Goal: Task Accomplishment & Management: Complete application form

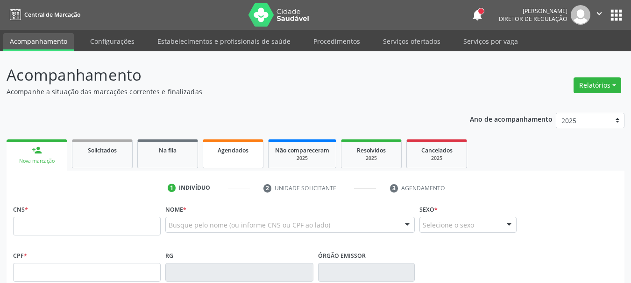
click at [232, 156] on link "Agendados" at bounding box center [233, 154] width 61 height 29
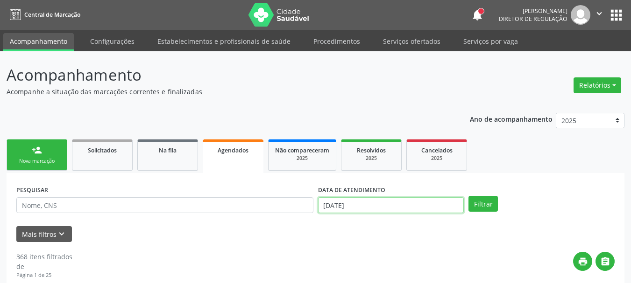
click at [378, 203] on input "[DATE]" at bounding box center [391, 205] width 146 height 16
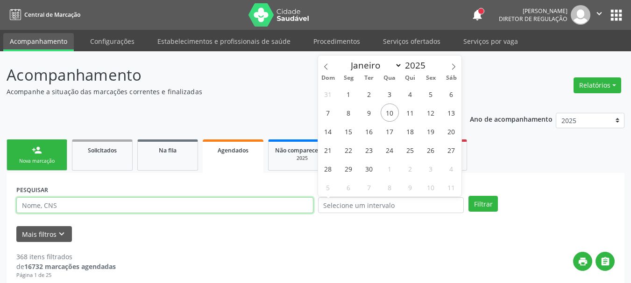
click at [261, 205] on input "text" at bounding box center [164, 205] width 297 height 16
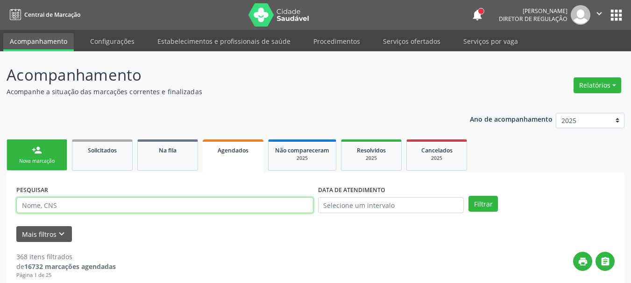
click at [261, 205] on input "text" at bounding box center [164, 205] width 297 height 16
type input "EDILANIA SILVA ROCHA"
click at [468, 196] on button "Filtrar" at bounding box center [482, 204] width 29 height 16
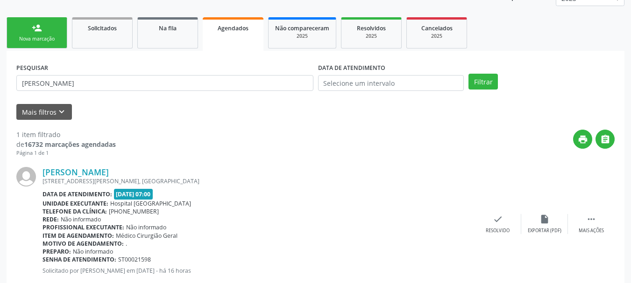
scroll to position [147, 0]
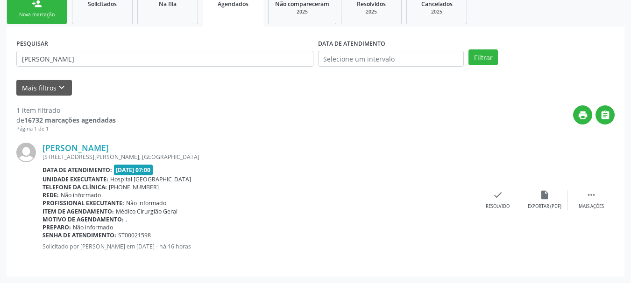
drag, startPoint x: 80, startPoint y: 246, endPoint x: 266, endPoint y: 246, distance: 185.8
click at [266, 246] on p "Solicitado por Thaynná Vasconcelos Alves Ferreira em 09/09/2025 - há 16 horas" at bounding box center [258, 247] width 432 height 8
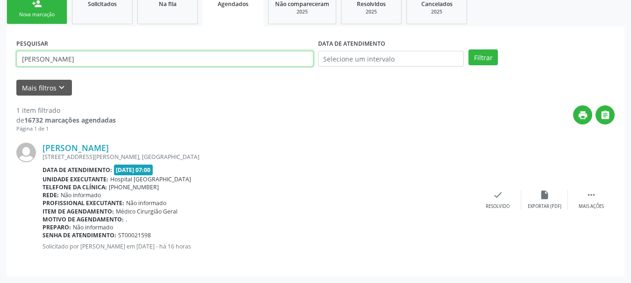
click at [0, 76] on div "Acompanhamento Acompanhe a situação das marcações correntes e finalizadas Relat…" at bounding box center [315, 94] width 631 height 379
type input "RO"
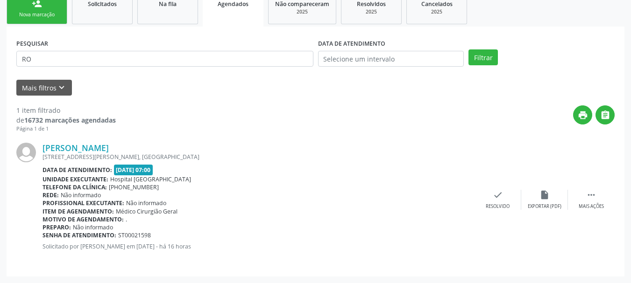
click at [40, 14] on div "Nova marcação" at bounding box center [37, 14] width 47 height 7
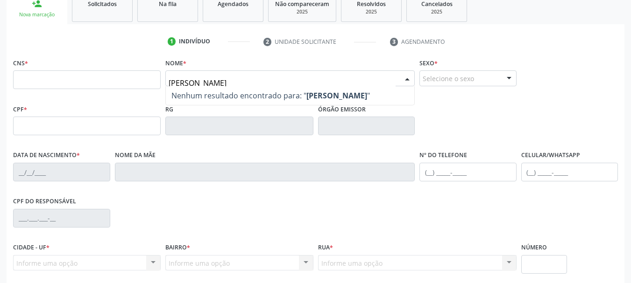
type input "ROSANGELA HELENA"
drag, startPoint x: 248, startPoint y: 78, endPoint x: 122, endPoint y: 73, distance: 126.2
click at [123, 73] on div "CNS * Nome * ROSANGELA HELENA Nenhum resultado encontrado para: " ROSANGELA HEL…" at bounding box center [315, 79] width 609 height 46
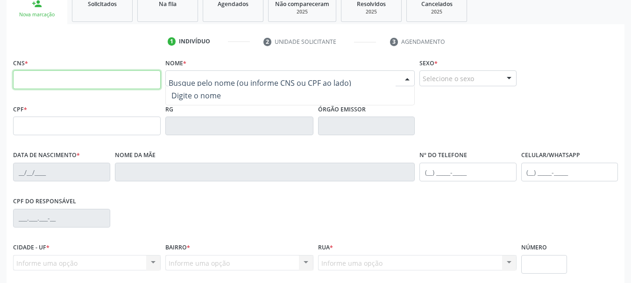
click at [99, 84] on input "text" at bounding box center [87, 79] width 148 height 19
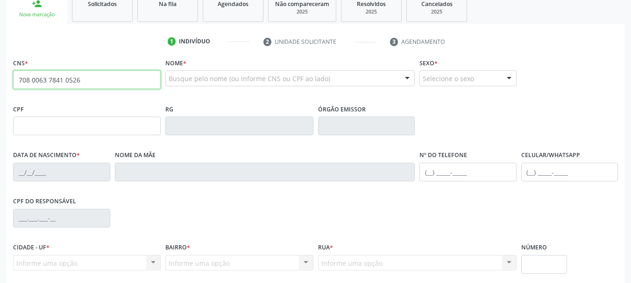
type input "708 0063 7841 0526"
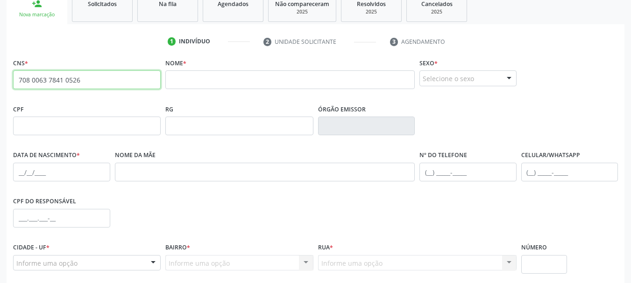
drag, startPoint x: 66, startPoint y: 78, endPoint x: 0, endPoint y: 91, distance: 67.6
click at [0, 91] on div "Acompanhamento Acompanhe a situação das marcações correntes e finalizadas Relat…" at bounding box center [315, 132] width 631 height 455
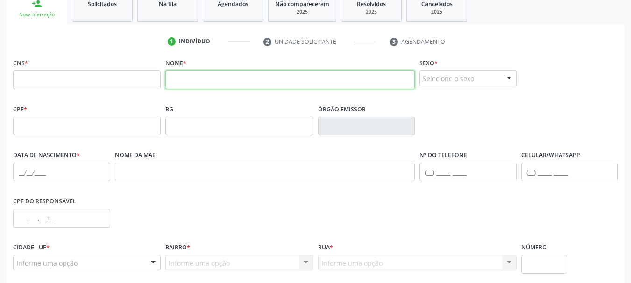
click at [200, 80] on input "text" at bounding box center [289, 79] width 249 height 19
type input "MAR"
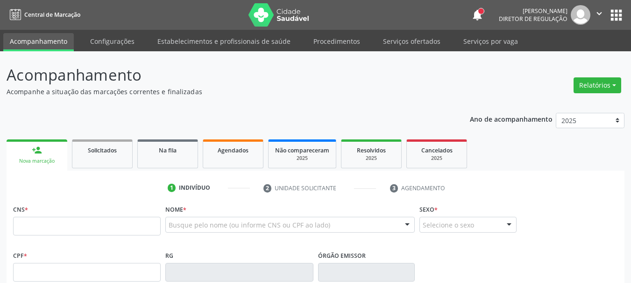
scroll to position [147, 0]
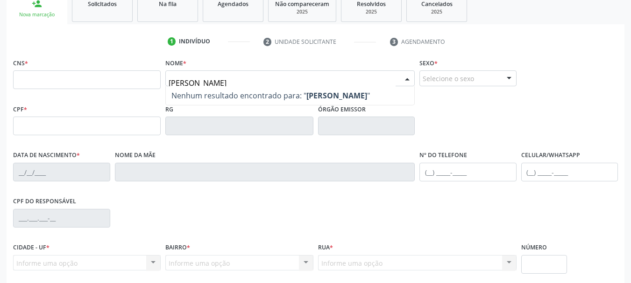
type input "MARIA APARECIDA MELO S"
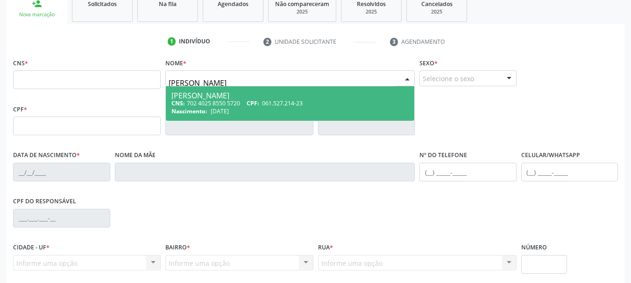
click at [250, 103] on span "CPF:" at bounding box center [252, 103] width 13 height 8
type input "702 4025 8550 5720"
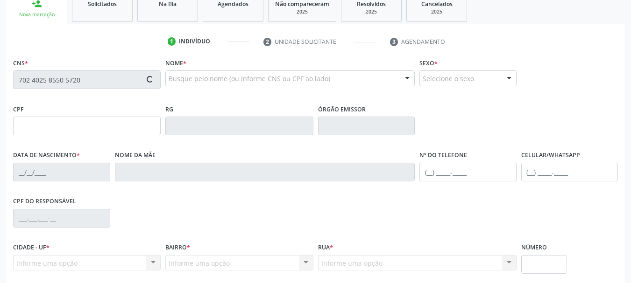
type input "061.527.214-23"
type input "27/05/1979"
type input "SN"
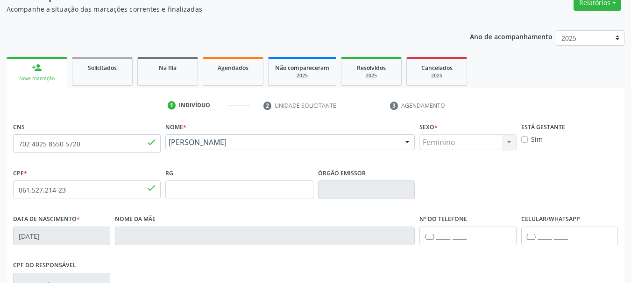
scroll to position [0, 0]
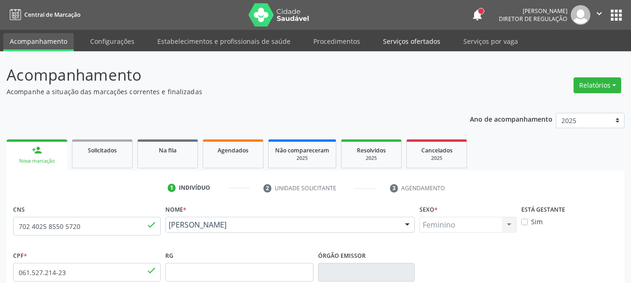
click at [396, 41] on link "Serviços ofertados" at bounding box center [411, 41] width 70 height 16
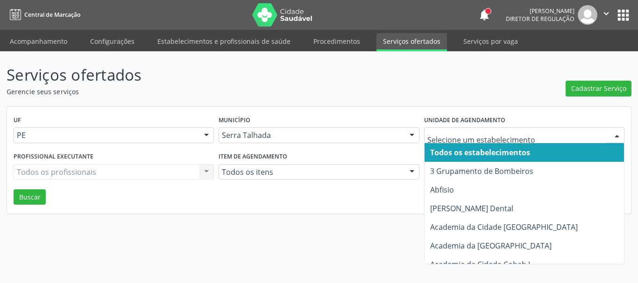
click at [500, 137] on input "text" at bounding box center [516, 140] width 178 height 19
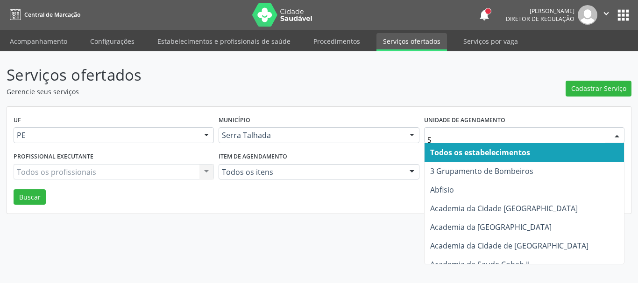
type input "S B"
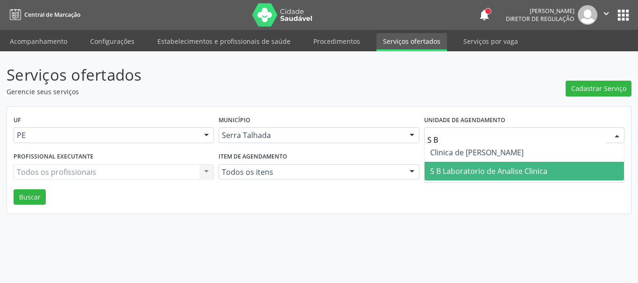
click at [449, 167] on span "S B Laboratorio de Analise Clinica" at bounding box center [488, 171] width 117 height 10
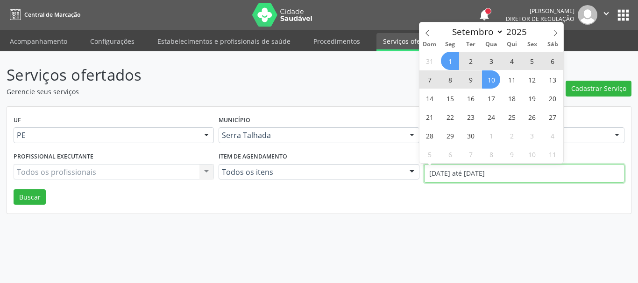
click at [456, 171] on input "[DATE] até [DATE]" at bounding box center [524, 173] width 200 height 19
click at [424, 33] on icon at bounding box center [427, 33] width 7 height 7
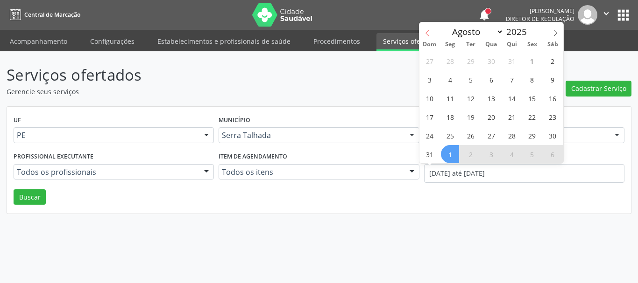
click at [424, 33] on icon at bounding box center [427, 33] width 7 height 7
select select "6"
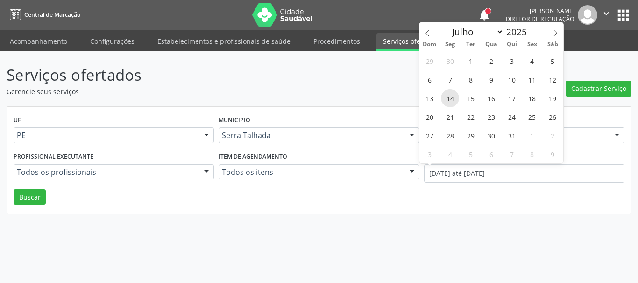
click at [450, 98] on span "14" at bounding box center [450, 98] width 18 height 18
type input "[DATE]"
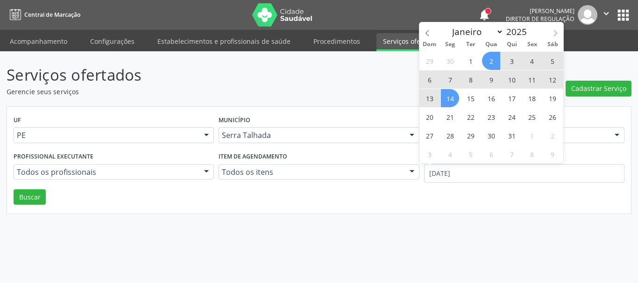
click at [557, 35] on icon at bounding box center [555, 33] width 7 height 7
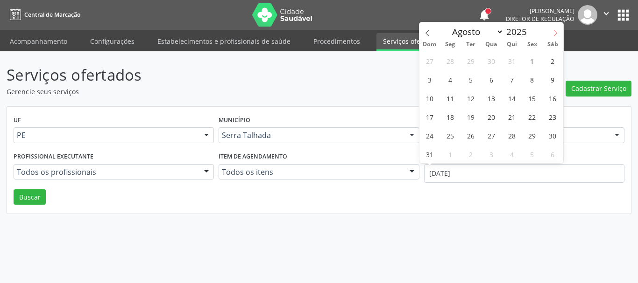
click at [557, 35] on icon at bounding box center [555, 33] width 7 height 7
select select "8"
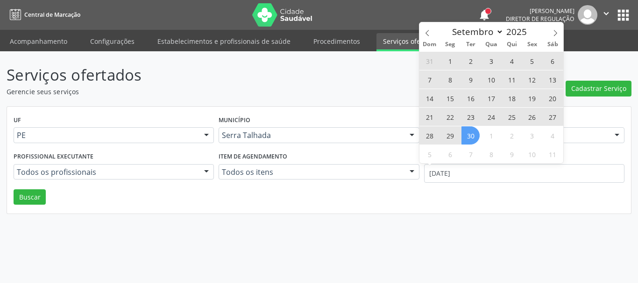
click at [471, 142] on span "30" at bounding box center [470, 136] width 18 height 18
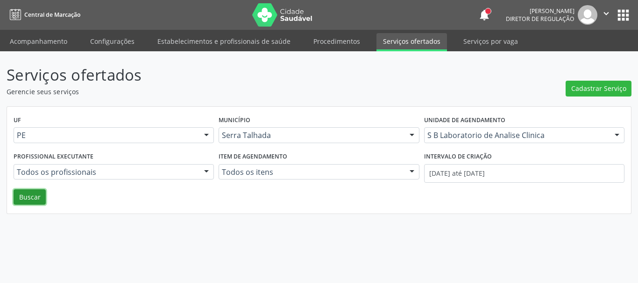
click at [26, 197] on button "Buscar" at bounding box center [30, 198] width 32 height 16
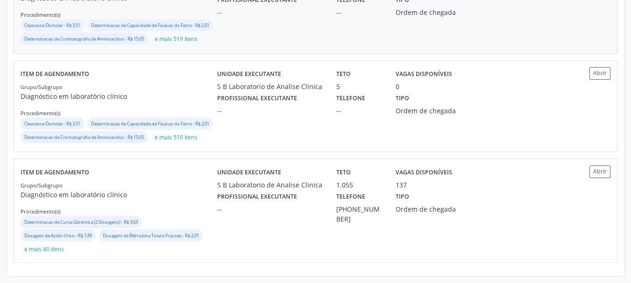
scroll to position [530, 0]
click at [187, 188] on div "Grupo/Subgrupo Diagnóstico em laboratório clínico Procedimento(s) Determinacao …" at bounding box center [119, 218] width 197 height 76
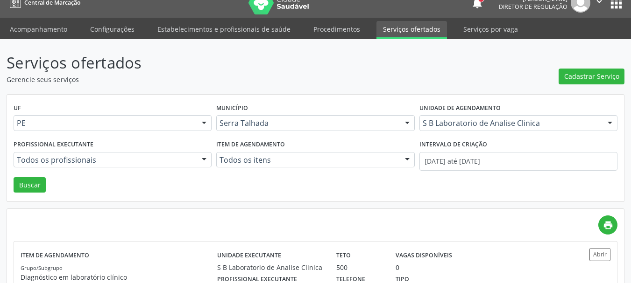
scroll to position [0, 0]
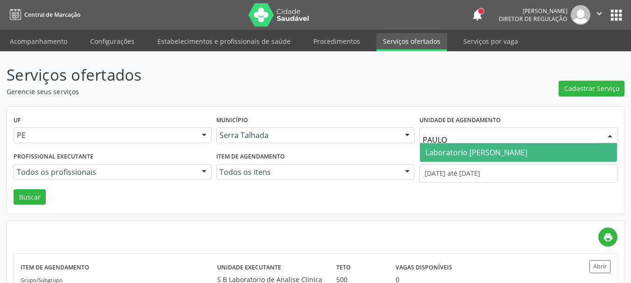
click at [468, 153] on span "Laboratorio [PERSON_NAME]" at bounding box center [476, 153] width 102 height 10
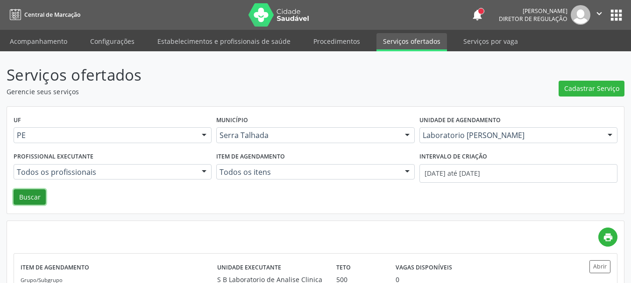
click at [22, 202] on button "Buscar" at bounding box center [30, 198] width 32 height 16
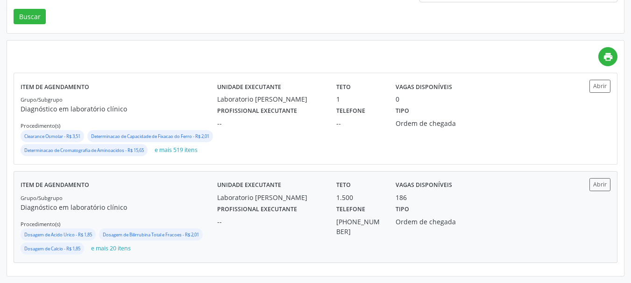
scroll to position [195, 0]
click at [174, 190] on div "Item de agendamento Grupo/Subgrupo Diagnóstico em laboratório clínico Procedime…" at bounding box center [119, 217] width 197 height 78
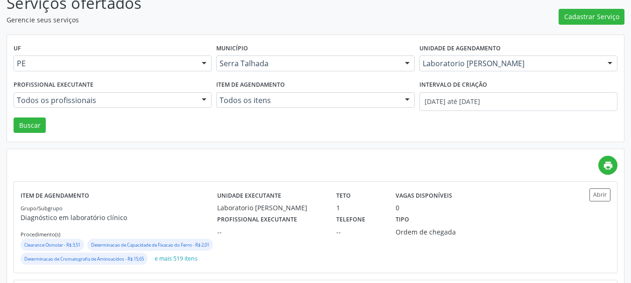
scroll to position [0, 0]
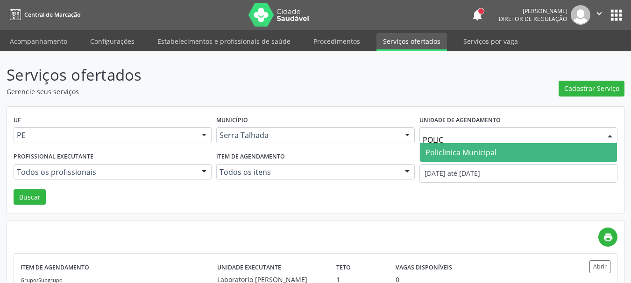
type input "POLICL"
click at [484, 151] on span "Policlinica Municipal" at bounding box center [460, 153] width 71 height 10
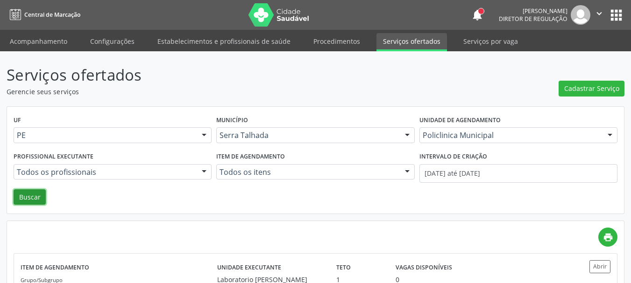
click at [37, 195] on button "Buscar" at bounding box center [30, 198] width 32 height 16
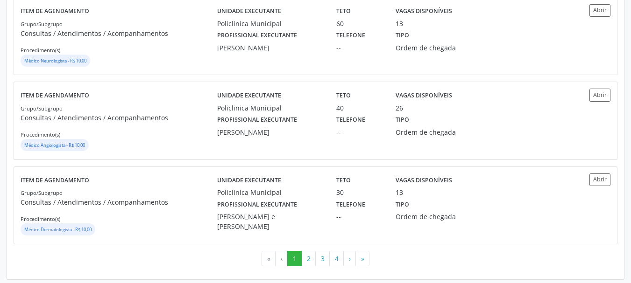
scroll to position [1331, 0]
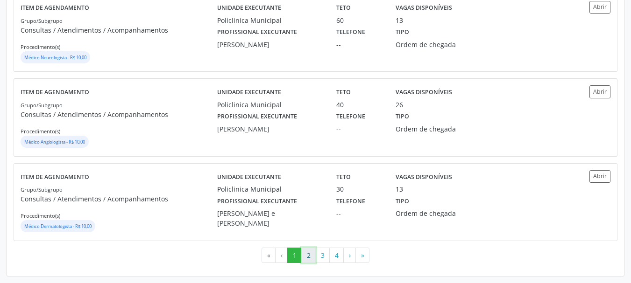
click at [308, 258] on button "2" at bounding box center [308, 256] width 14 height 16
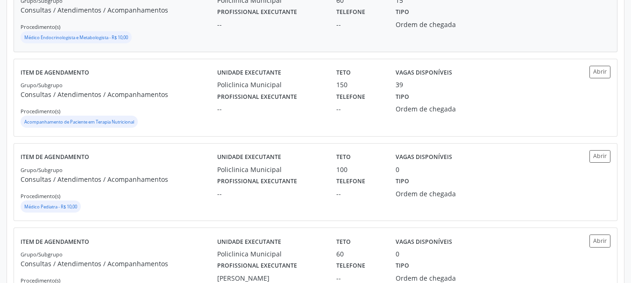
scroll to position [700, 0]
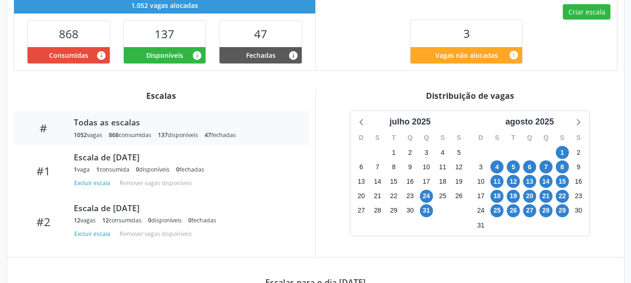
scroll to position [327, 0]
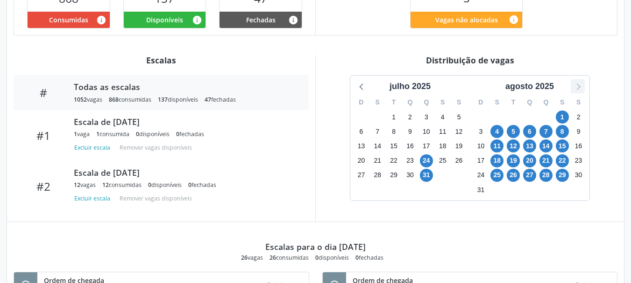
click at [579, 89] on icon at bounding box center [577, 86] width 12 height 12
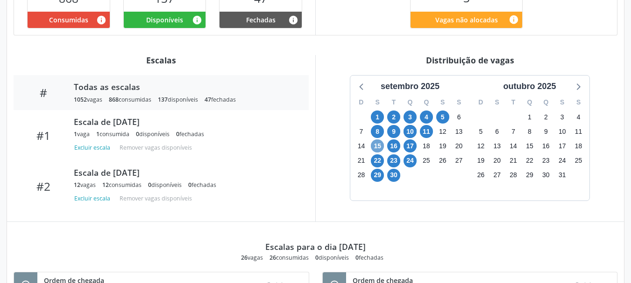
click at [376, 146] on span "15" at bounding box center [377, 146] width 13 height 13
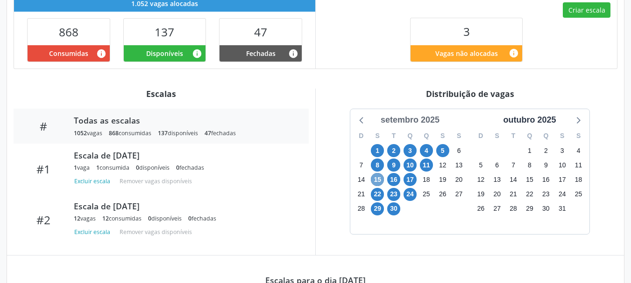
scroll to position [278, 0]
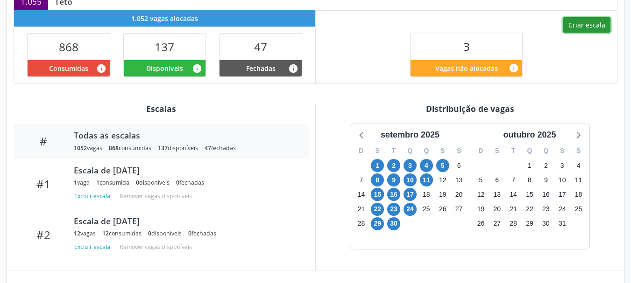
click at [592, 28] on button "Criar escala" at bounding box center [587, 25] width 48 height 16
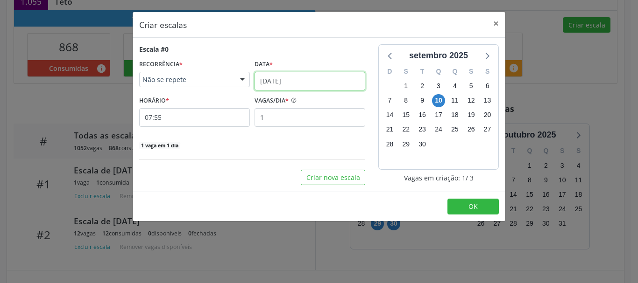
click at [288, 80] on input "10/09/2025" at bounding box center [309, 81] width 111 height 19
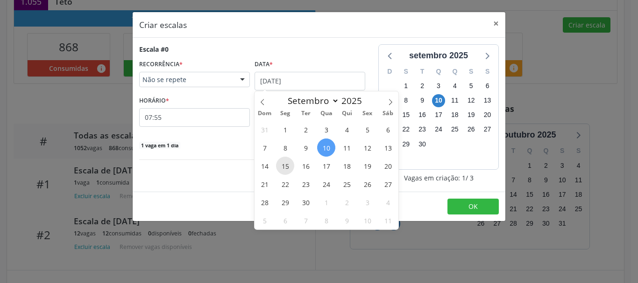
drag, startPoint x: 285, startPoint y: 169, endPoint x: 295, endPoint y: 119, distance: 50.8
click at [285, 168] on span "15" at bounding box center [285, 166] width 18 height 18
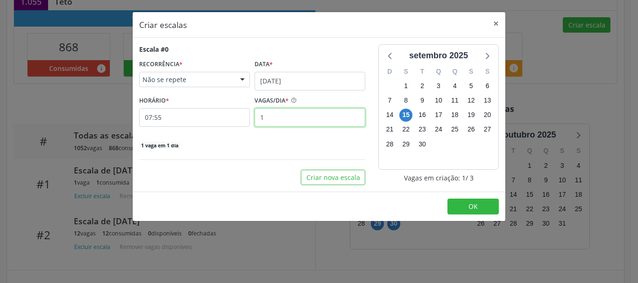
click at [295, 116] on input "1" at bounding box center [309, 117] width 111 height 19
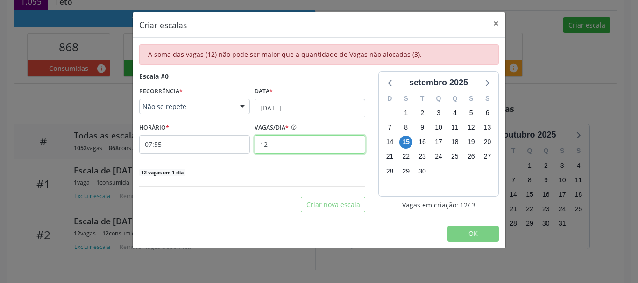
type input "12"
click at [374, 91] on div "setembro 2025 D S T Q Q S S 31 1 2 3 4 5 6 7 8 9 10 11 12 13 14 15 16 17 18 19 …" at bounding box center [439, 141] width 134 height 141
click at [494, 24] on button "×" at bounding box center [495, 23] width 19 height 23
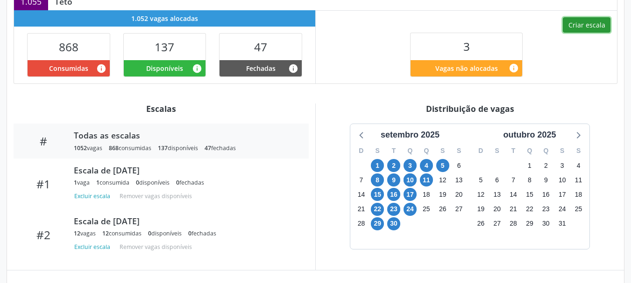
click at [594, 27] on button "Criar escala" at bounding box center [587, 25] width 48 height 16
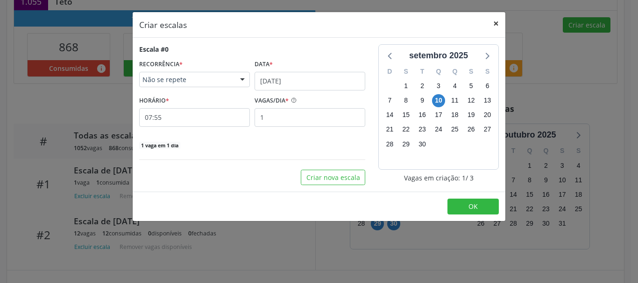
drag, startPoint x: 489, startPoint y: 26, endPoint x: 534, endPoint y: 62, distance: 57.5
click at [489, 26] on button "×" at bounding box center [495, 23] width 19 height 23
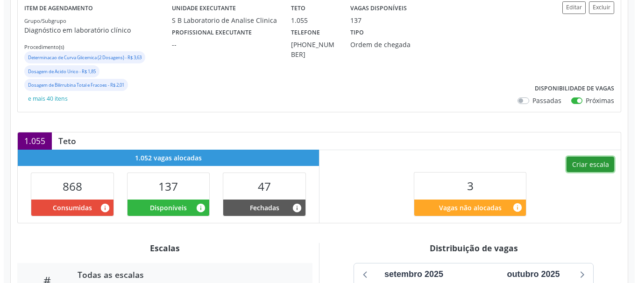
scroll to position [138, 0]
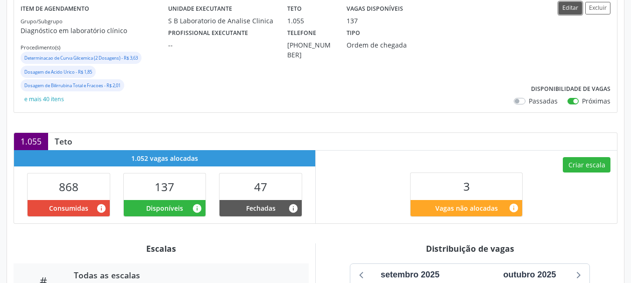
click at [571, 7] on button "Editar" at bounding box center [569, 8] width 23 height 13
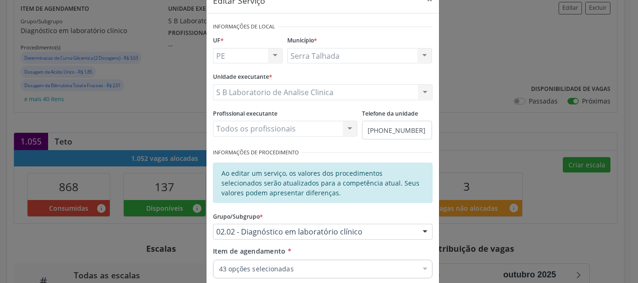
scroll to position [140, 0]
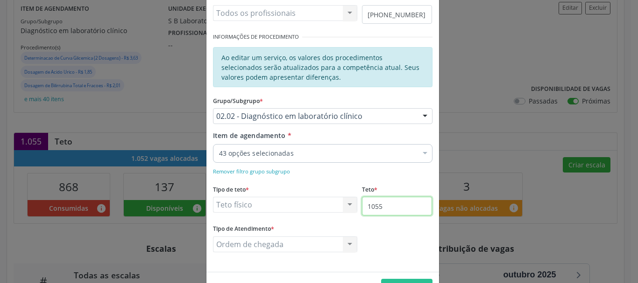
click at [388, 212] on input "1055" at bounding box center [397, 206] width 70 height 19
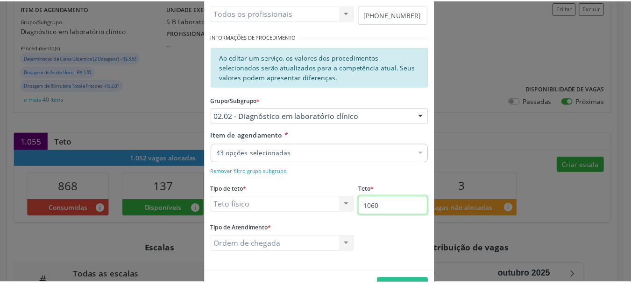
scroll to position [170, 0]
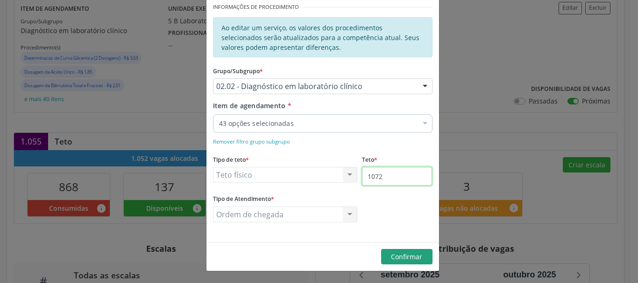
type input "1072"
click at [401, 253] on span "Confirmar" at bounding box center [406, 257] width 31 height 9
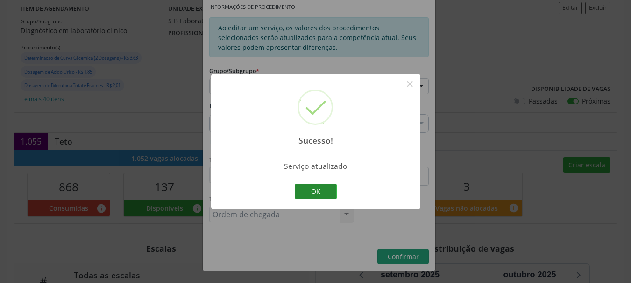
click at [314, 192] on button "OK" at bounding box center [316, 192] width 42 height 16
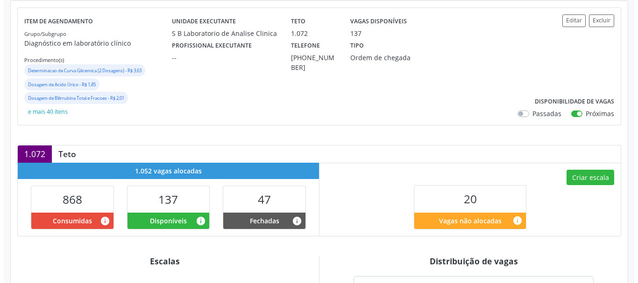
scroll to position [280, 0]
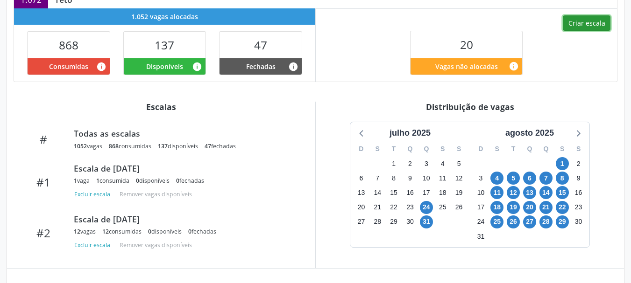
click at [586, 23] on button "Criar escala" at bounding box center [587, 23] width 48 height 16
select select "8"
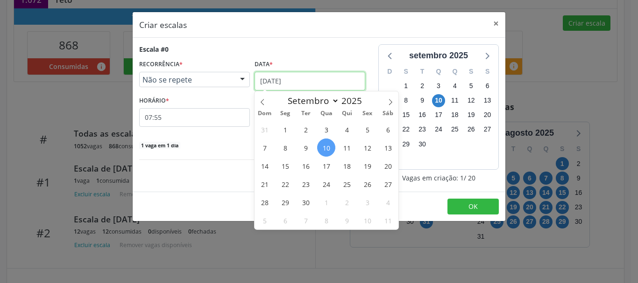
click at [296, 79] on input "10/09/2025" at bounding box center [309, 81] width 111 height 19
drag, startPoint x: 286, startPoint y: 166, endPoint x: 290, endPoint y: 142, distance: 24.6
click at [286, 165] on span "15" at bounding box center [285, 166] width 18 height 18
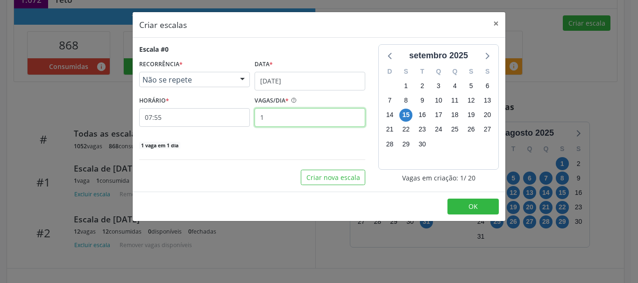
click at [291, 120] on input "1" at bounding box center [309, 117] width 111 height 19
type input "12"
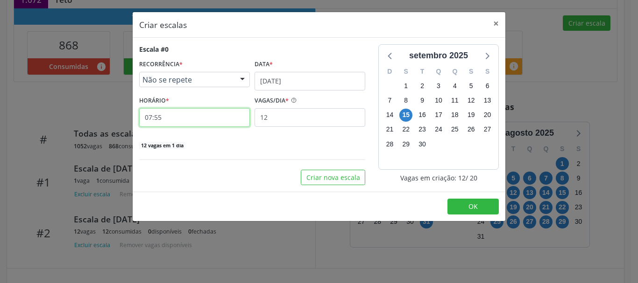
click at [171, 115] on input "07:55" at bounding box center [194, 117] width 111 height 19
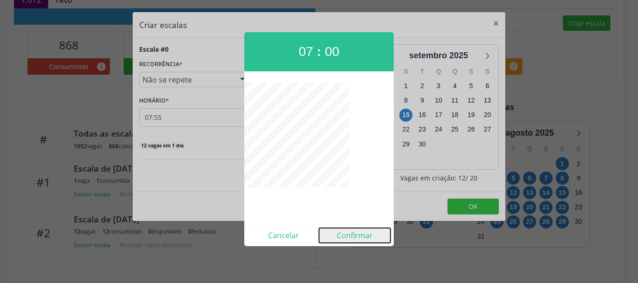
click at [351, 242] on button "Confirmar" at bounding box center [354, 235] width 71 height 15
type input "07:00"
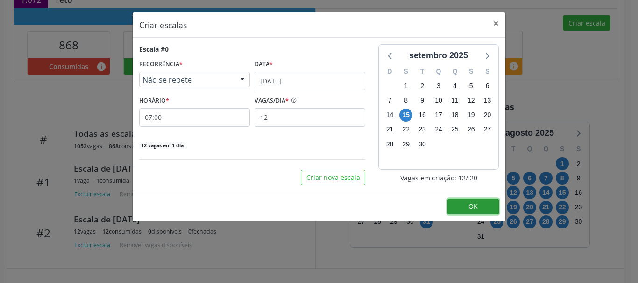
click at [479, 211] on button "OK" at bounding box center [472, 207] width 51 height 16
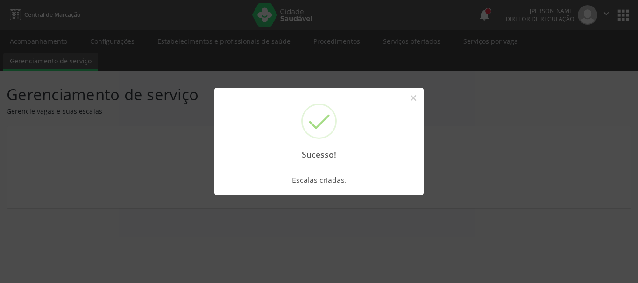
scroll to position [0, 0]
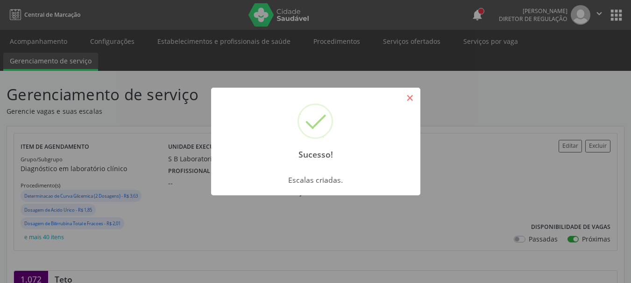
click at [407, 100] on button "×" at bounding box center [410, 98] width 16 height 16
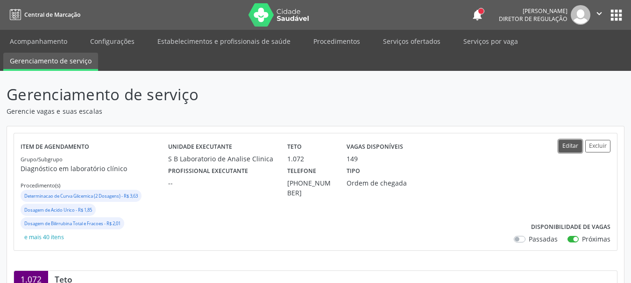
click at [570, 148] on button "Editar" at bounding box center [569, 146] width 23 height 13
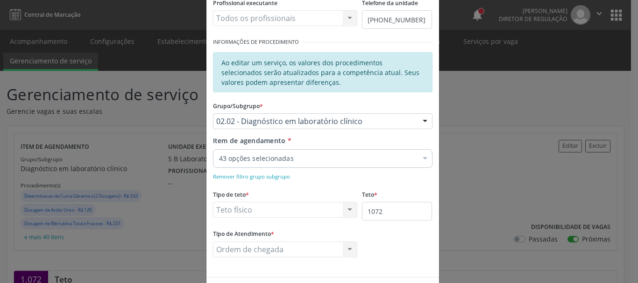
scroll to position [140, 0]
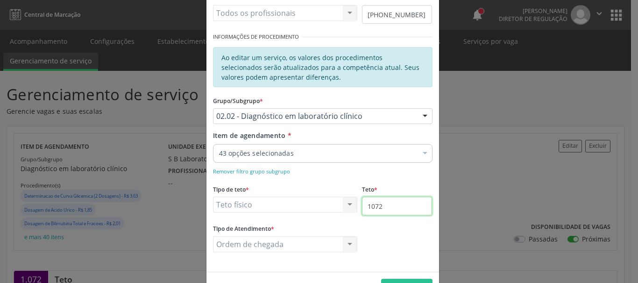
click at [384, 207] on input "1072" at bounding box center [397, 206] width 70 height 19
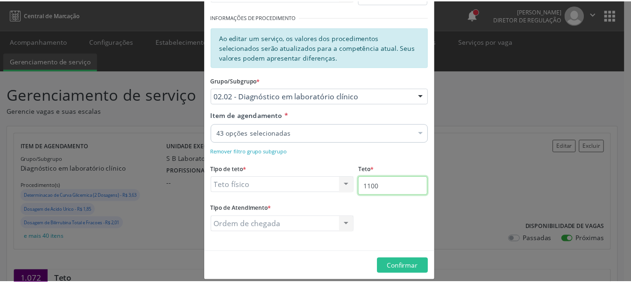
scroll to position [170, 0]
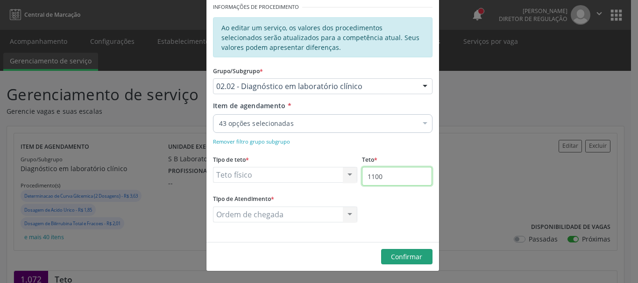
type input "1100"
click at [391, 256] on span "Confirmar" at bounding box center [406, 257] width 31 height 9
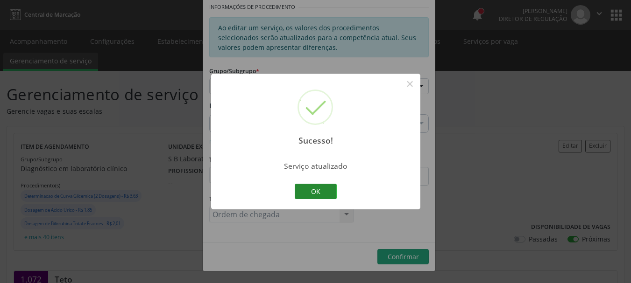
click at [320, 190] on button "OK" at bounding box center [316, 192] width 42 height 16
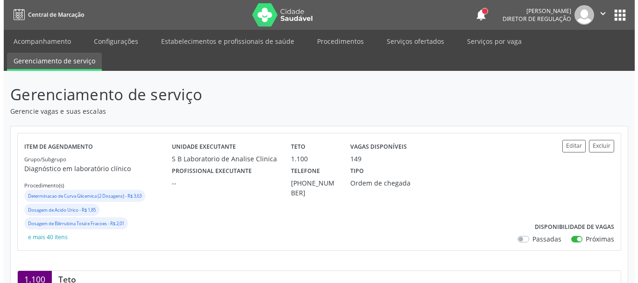
scroll to position [187, 0]
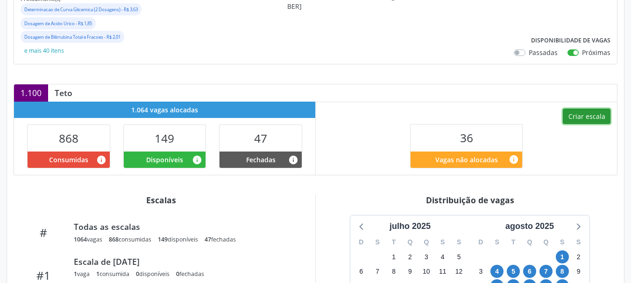
click at [579, 117] on button "Criar escala" at bounding box center [587, 117] width 48 height 16
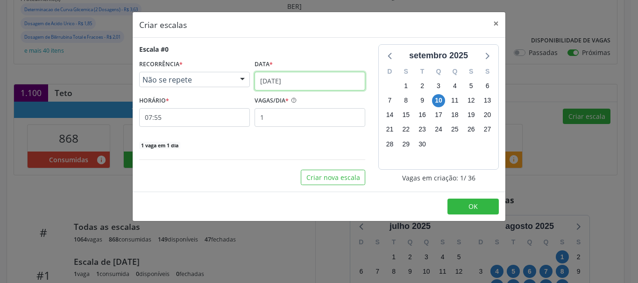
click at [290, 86] on input "10/09/2025" at bounding box center [309, 81] width 111 height 19
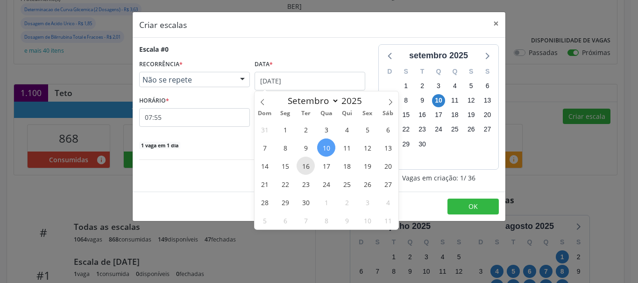
click at [311, 171] on span "16" at bounding box center [305, 166] width 18 height 18
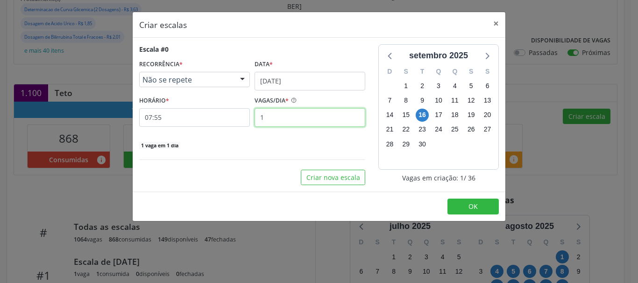
click at [299, 116] on input "1" at bounding box center [309, 117] width 111 height 19
type input "12"
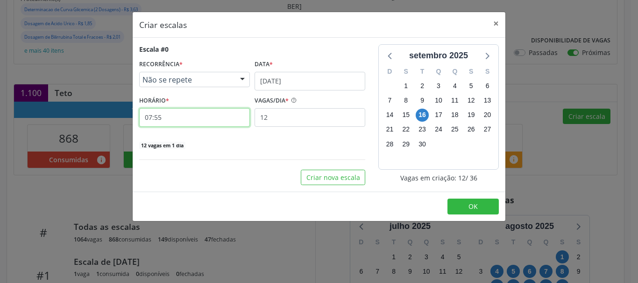
click at [215, 123] on input "07:55" at bounding box center [194, 117] width 111 height 19
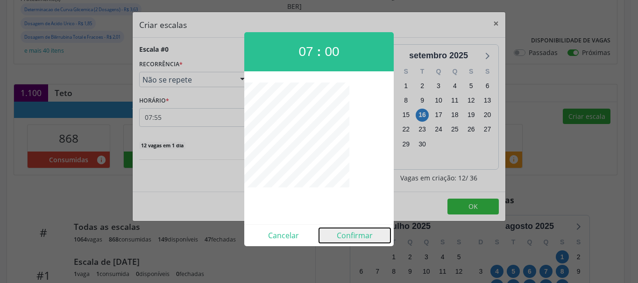
click at [361, 234] on button "Confirmar" at bounding box center [354, 235] width 71 height 15
type input "07:00"
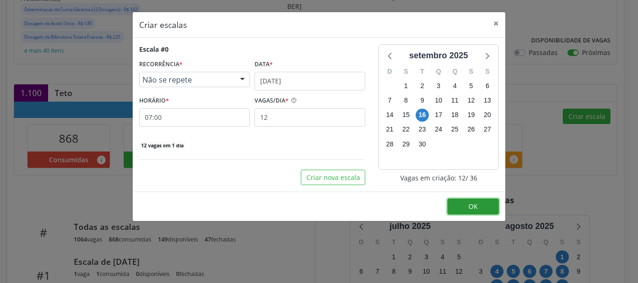
click at [468, 210] on button "OK" at bounding box center [472, 207] width 51 height 16
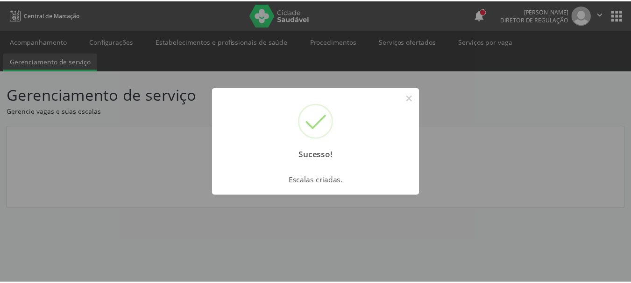
scroll to position [0, 0]
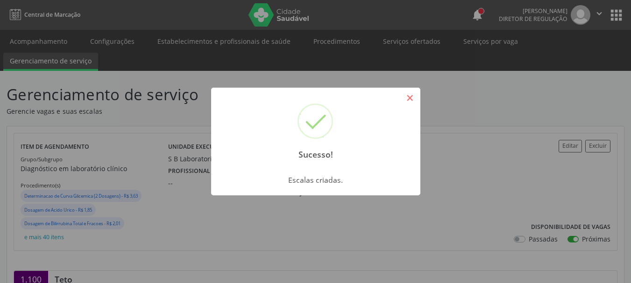
click at [414, 99] on button "×" at bounding box center [410, 98] width 16 height 16
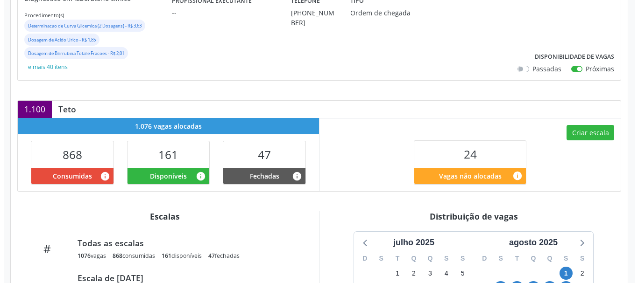
scroll to position [187, 0]
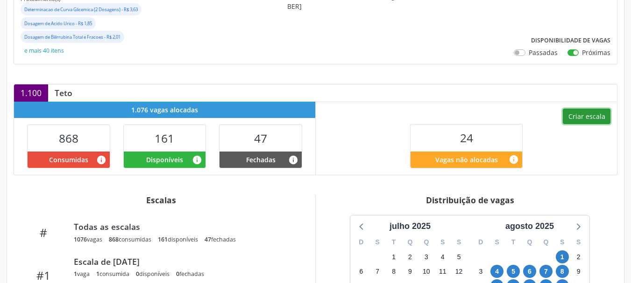
click at [583, 117] on button "Criar escala" at bounding box center [587, 117] width 48 height 16
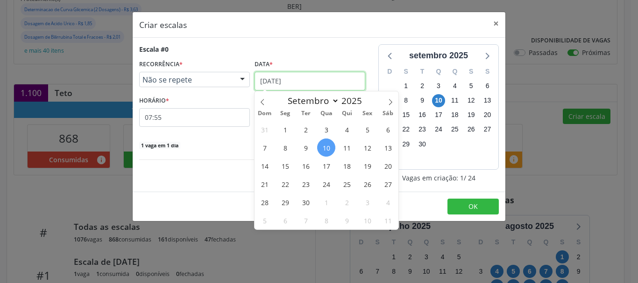
click at [298, 82] on input "10/09/2025" at bounding box center [309, 81] width 111 height 19
click at [320, 169] on span "17" at bounding box center [326, 166] width 18 height 18
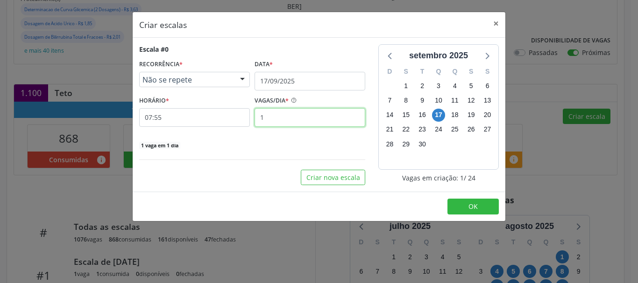
click at [299, 116] on input "1" at bounding box center [309, 117] width 111 height 19
type input "12"
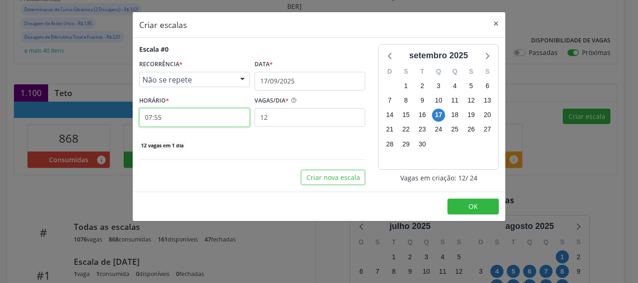
click at [202, 114] on input "07:55" at bounding box center [194, 117] width 111 height 19
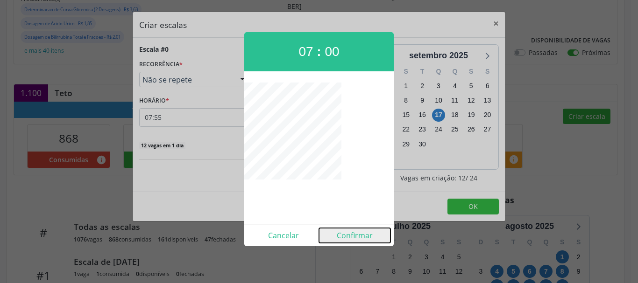
click at [354, 239] on button "Confirmar" at bounding box center [354, 235] width 71 height 15
type input "07:00"
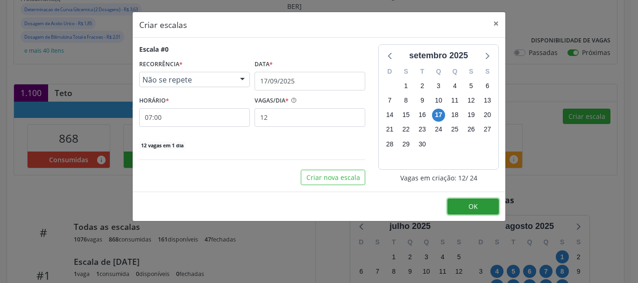
click at [467, 208] on button "OK" at bounding box center [472, 207] width 51 height 16
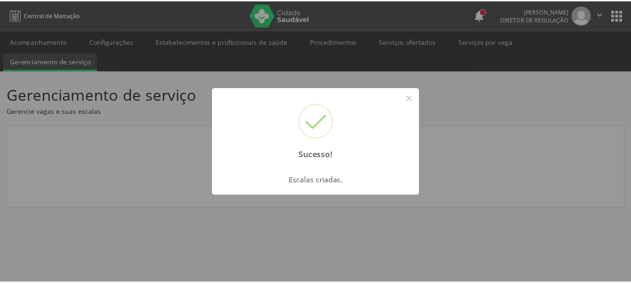
scroll to position [0, 0]
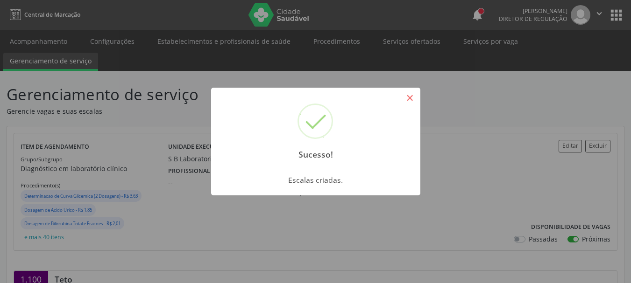
click at [410, 101] on button "×" at bounding box center [410, 98] width 16 height 16
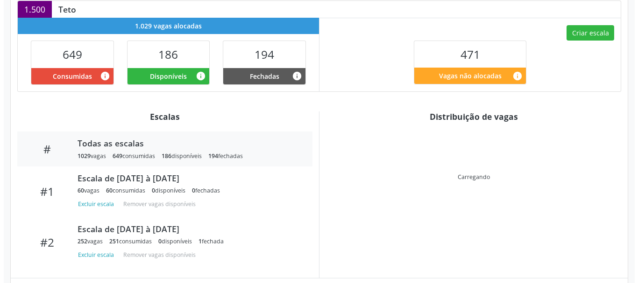
scroll to position [277, 0]
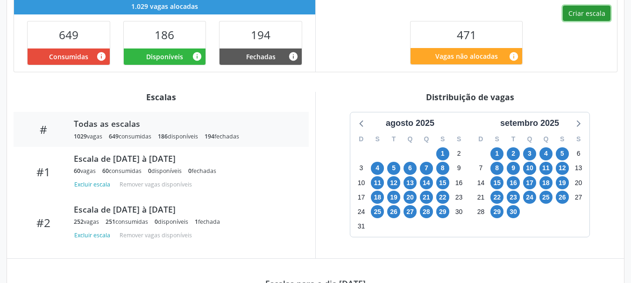
click at [584, 13] on button "Criar escala" at bounding box center [587, 14] width 48 height 16
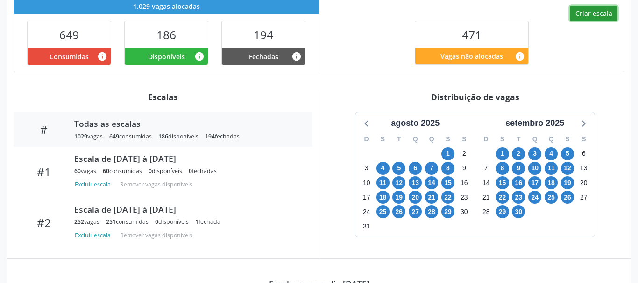
select select "8"
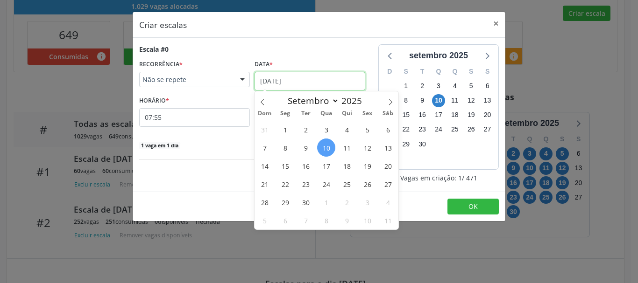
click at [293, 84] on input "[DATE]" at bounding box center [309, 81] width 111 height 19
click at [285, 162] on span "15" at bounding box center [285, 166] width 18 height 18
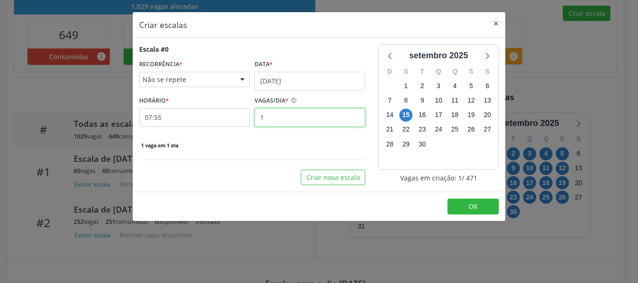
click at [281, 118] on input "1" at bounding box center [309, 117] width 111 height 19
type input "12"
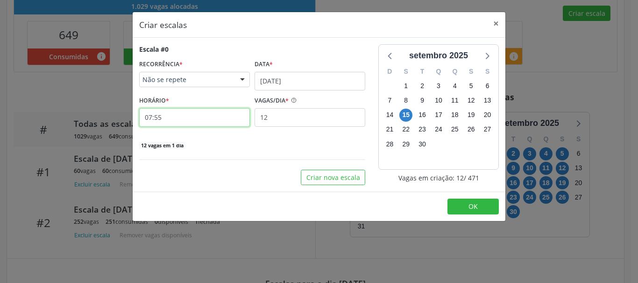
click at [229, 120] on input "07:55" at bounding box center [194, 117] width 111 height 19
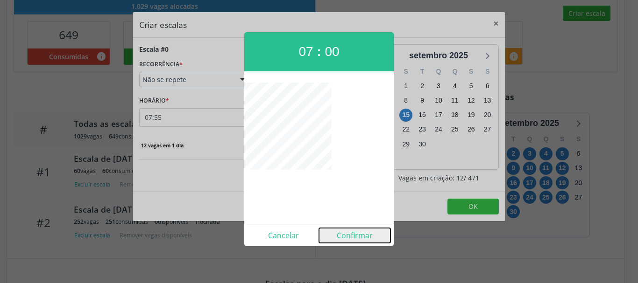
click at [361, 237] on button "Confirmar" at bounding box center [354, 235] width 71 height 15
type input "07:00"
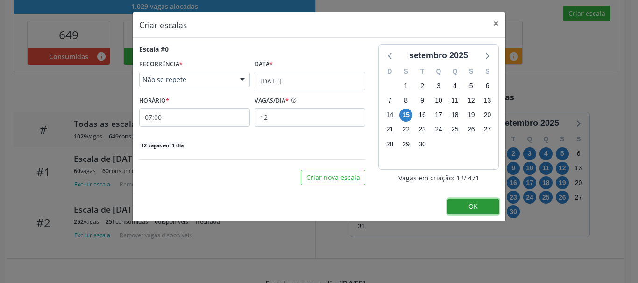
click at [471, 207] on span "OK" at bounding box center [472, 206] width 9 height 9
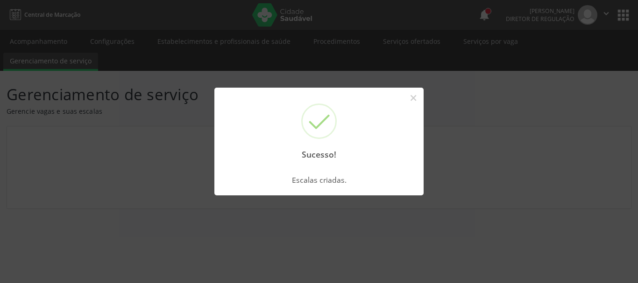
scroll to position [0, 0]
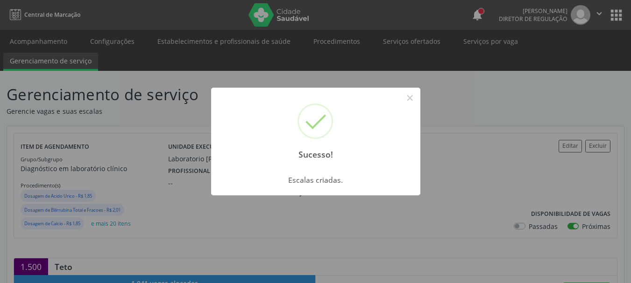
click at [411, 97] on button "×" at bounding box center [410, 98] width 16 height 16
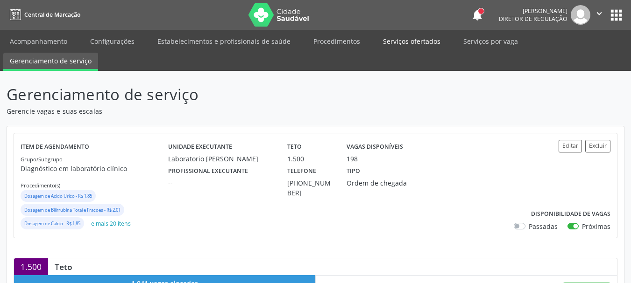
click at [383, 46] on link "Serviços ofertados" at bounding box center [411, 41] width 70 height 16
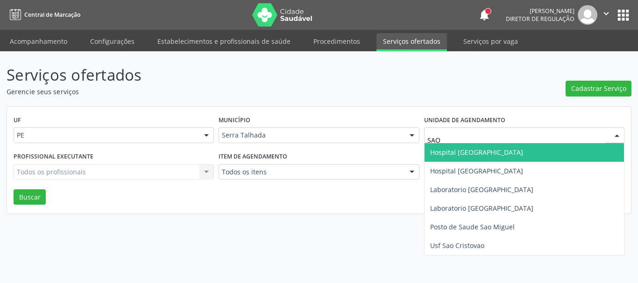
type input "SAO F"
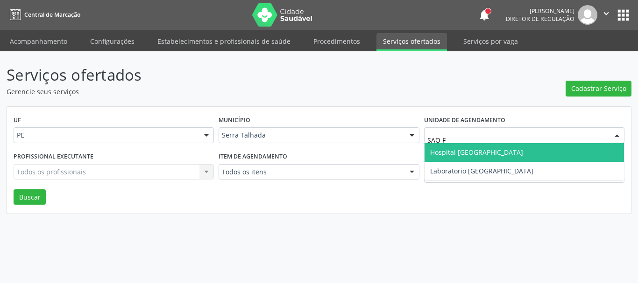
drag, startPoint x: 444, startPoint y: 154, endPoint x: 452, endPoint y: 158, distance: 9.4
click at [446, 154] on span "Hospital [GEOGRAPHIC_DATA]" at bounding box center [476, 152] width 93 height 9
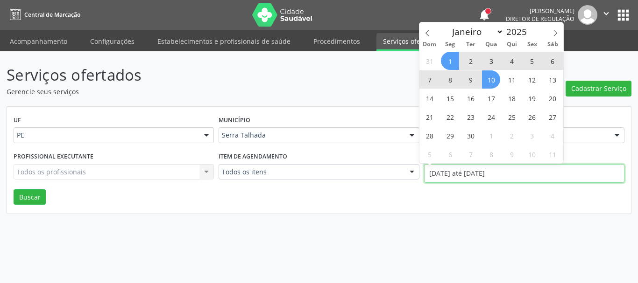
click at [445, 170] on input "[DATE] até [DATE]" at bounding box center [524, 173] width 200 height 19
click at [428, 39] on div "Dom Seg Ter Qua Qui Sex Sáb" at bounding box center [491, 44] width 144 height 13
click at [425, 35] on icon at bounding box center [427, 33] width 7 height 7
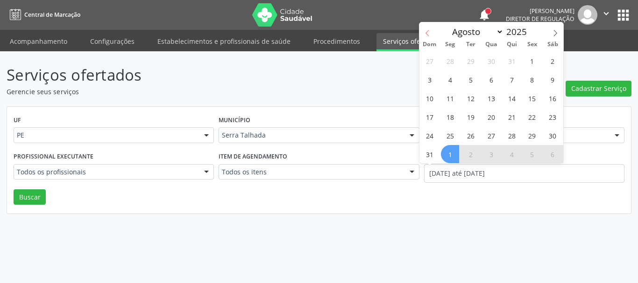
click at [425, 35] on icon at bounding box center [427, 33] width 7 height 7
select select "6"
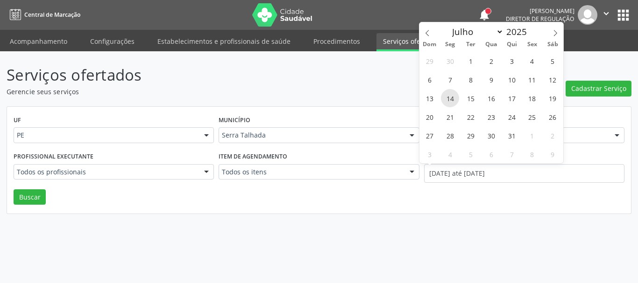
click at [451, 96] on span "14" at bounding box center [450, 98] width 18 height 18
type input "[DATE]"
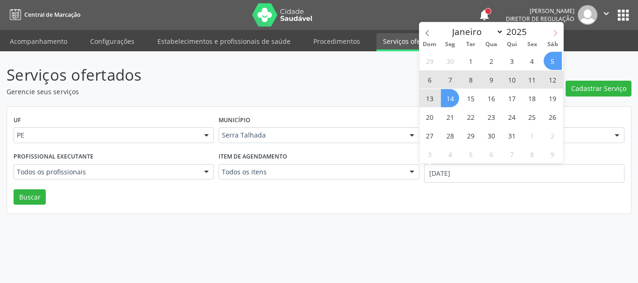
click at [559, 29] on span at bounding box center [555, 30] width 16 height 16
select select "8"
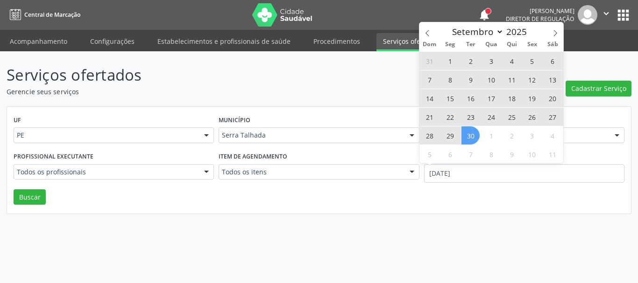
click at [468, 134] on span "30" at bounding box center [470, 136] width 18 height 18
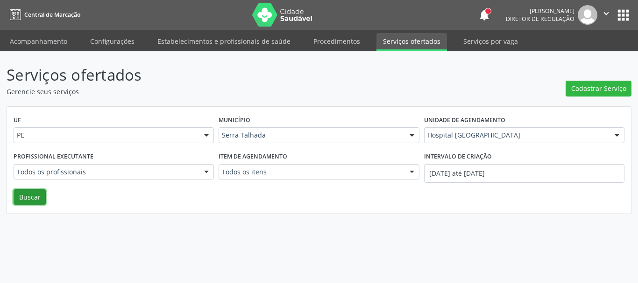
click at [38, 197] on button "Buscar" at bounding box center [30, 198] width 32 height 16
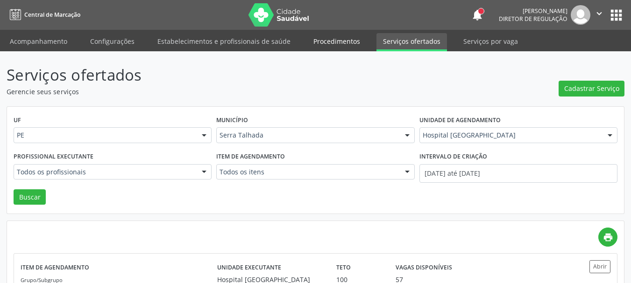
click at [324, 41] on link "Procedimentos" at bounding box center [337, 41] width 60 height 16
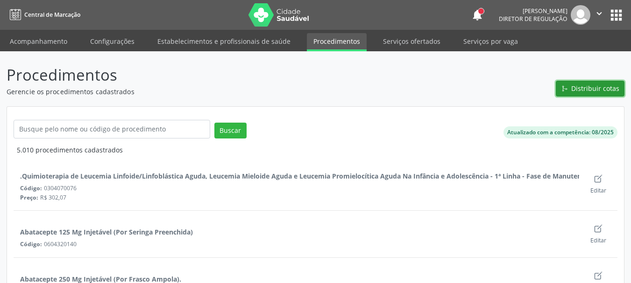
click at [600, 90] on span "Distribuir cotas" at bounding box center [595, 89] width 48 height 10
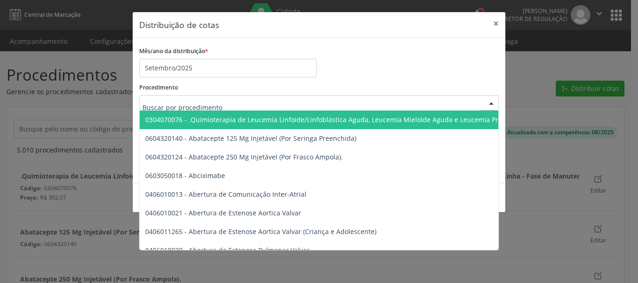
click at [247, 104] on div at bounding box center [318, 103] width 359 height 16
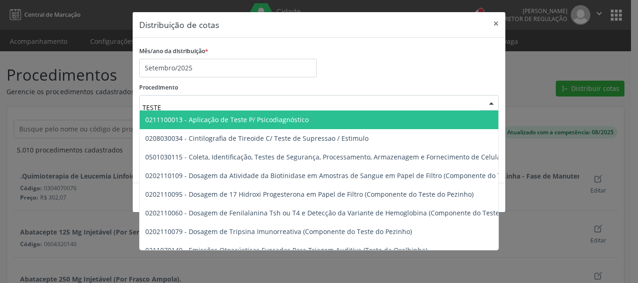
type input "TESTES"
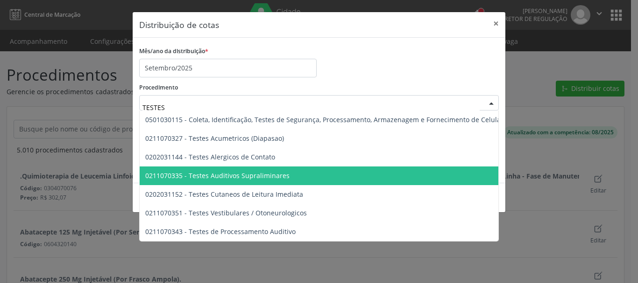
click at [296, 182] on span "0211070335 - Testes Auditivos Supraliminares" at bounding box center [428, 176] width 576 height 19
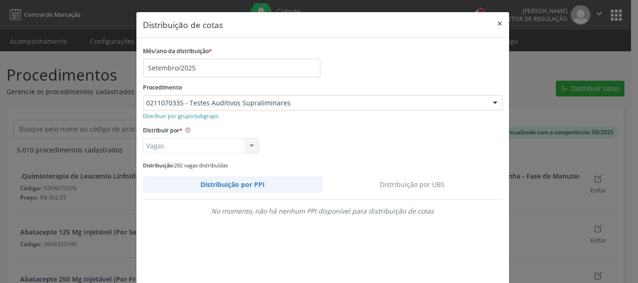
click at [408, 185] on link "Distribuição por UBS" at bounding box center [412, 184] width 180 height 16
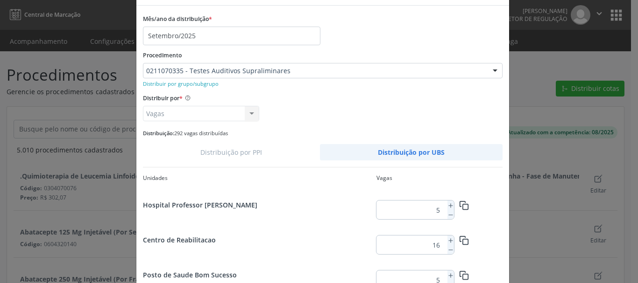
scroll to position [47, 0]
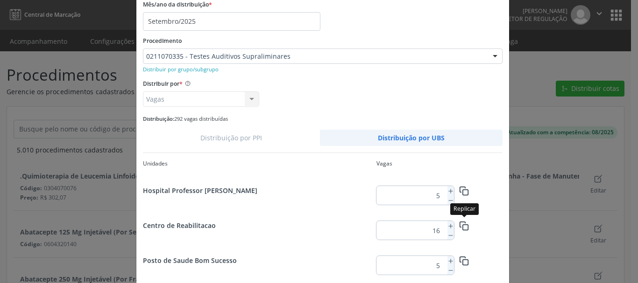
click at [454, 226] on button "button" at bounding box center [464, 226] width 21 height 16
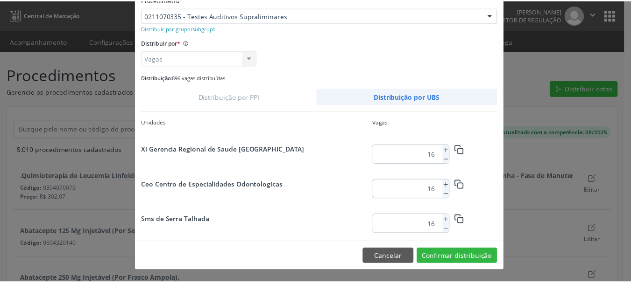
scroll to position [1224, 0]
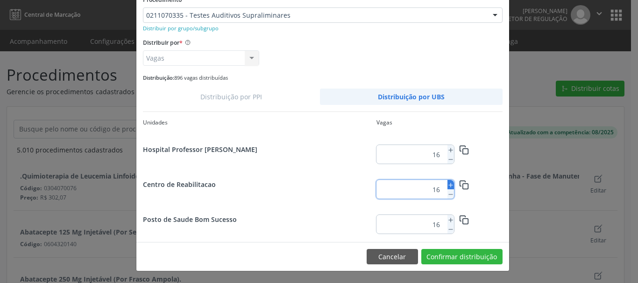
click at [447, 182] on icon at bounding box center [450, 185] width 7 height 7
type input "20"
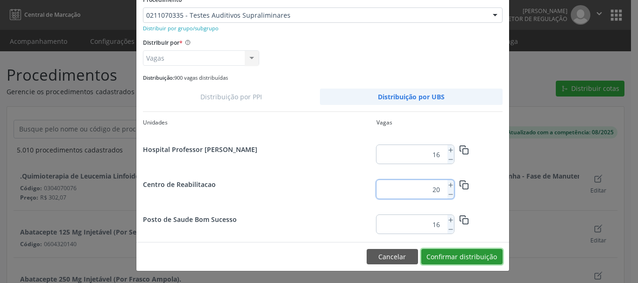
click at [464, 262] on button "Confirmar distribuição" at bounding box center [461, 257] width 81 height 16
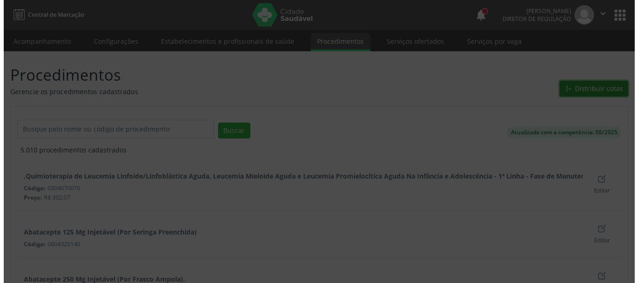
scroll to position [0, 0]
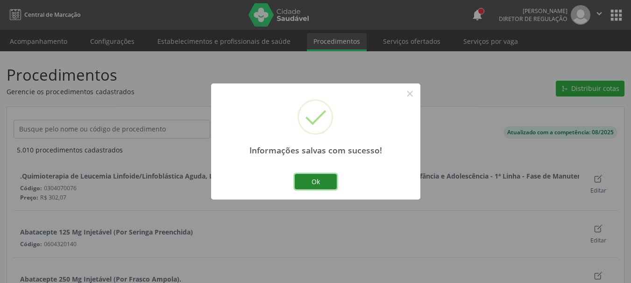
click at [324, 181] on button "Ok" at bounding box center [316, 182] width 42 height 16
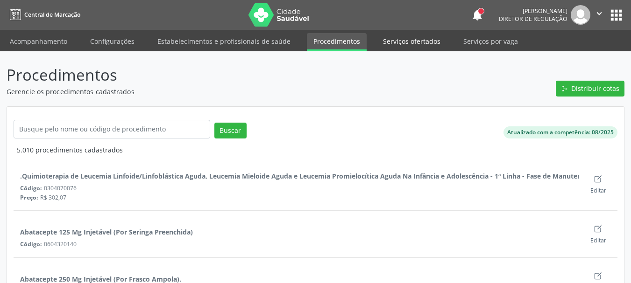
click at [394, 48] on link "Serviços ofertados" at bounding box center [411, 41] width 70 height 16
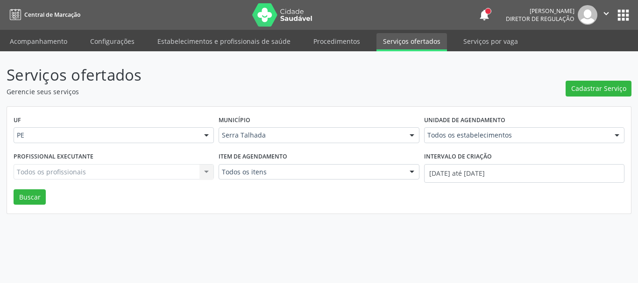
drag, startPoint x: 187, startPoint y: 274, endPoint x: 227, endPoint y: 234, distance: 56.8
click at [233, 260] on div "Serviços ofertados Gerencie seus serviços Cadastrar Serviço UF PE PE Nenhum res…" at bounding box center [319, 167] width 638 height 232
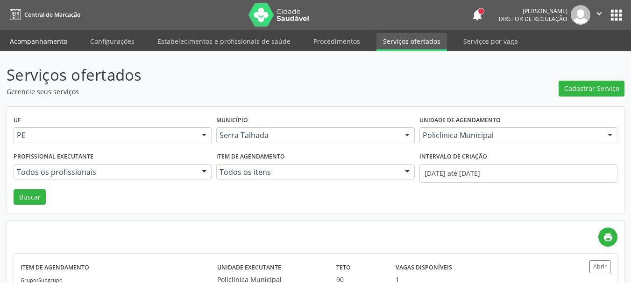
click at [49, 42] on link "Acompanhamento" at bounding box center [38, 41] width 70 height 16
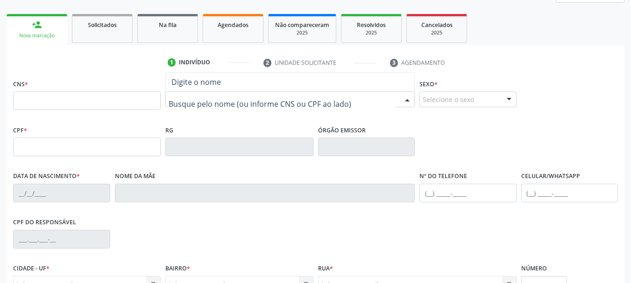
scroll to position [83, 0]
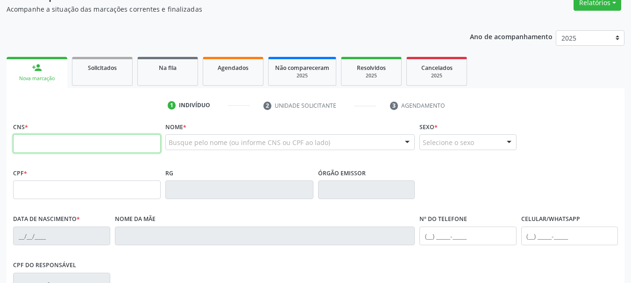
click at [116, 136] on input "text" at bounding box center [87, 143] width 148 height 19
click at [141, 148] on input "text" at bounding box center [87, 143] width 148 height 19
type input "707 6032 0380 1694"
type input "[DATE]"
type input "[PERSON_NAME] de Sa"
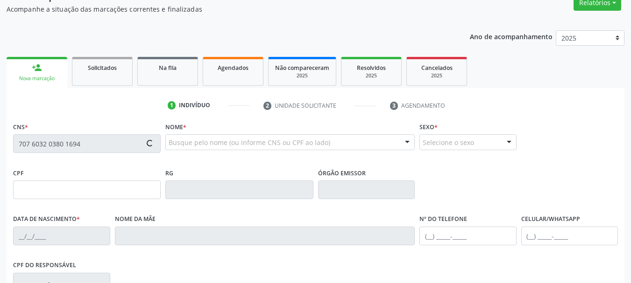
type input "[PHONE_NUMBER]"
type input "53"
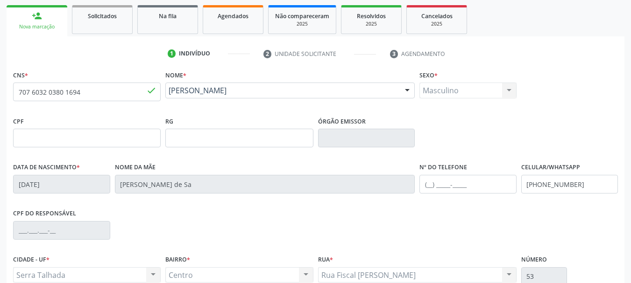
scroll to position [223, 0]
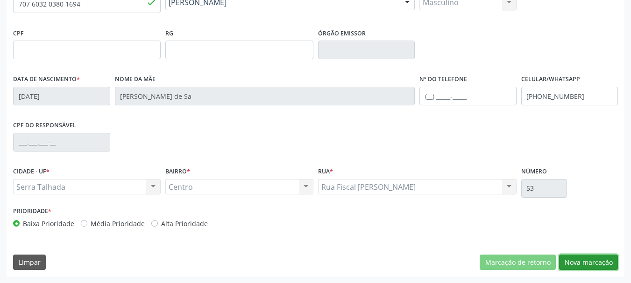
click at [586, 266] on button "Nova marcação" at bounding box center [588, 263] width 59 height 16
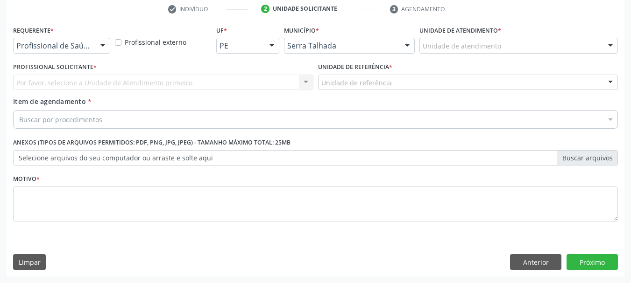
scroll to position [179, 0]
click at [105, 51] on div at bounding box center [103, 46] width 14 height 16
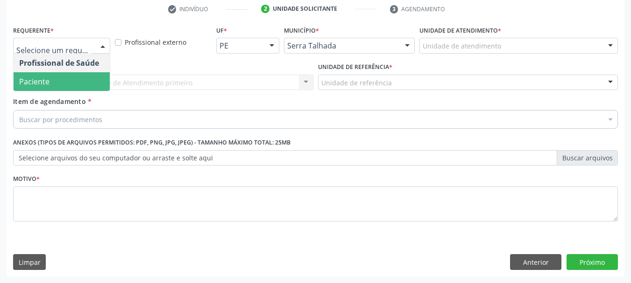
click at [92, 82] on span "Paciente" at bounding box center [62, 81] width 96 height 19
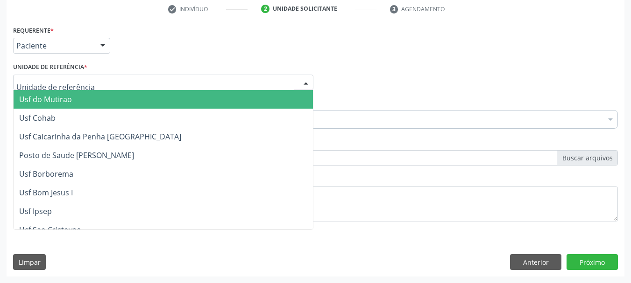
click at [97, 86] on div at bounding box center [163, 83] width 300 height 16
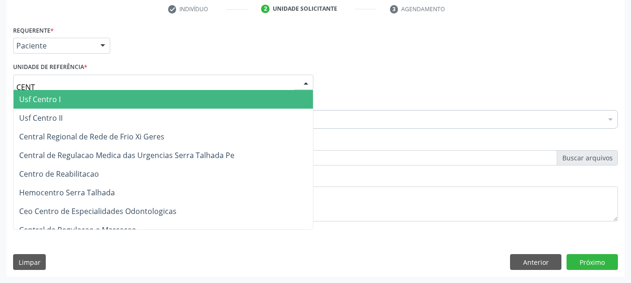
type input "CENTR"
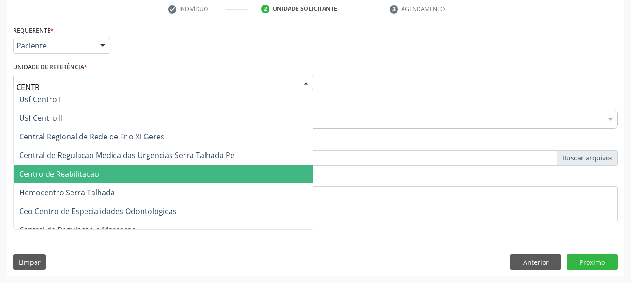
click at [104, 176] on span "Centro de Reabilitacao" at bounding box center [163, 174] width 299 height 19
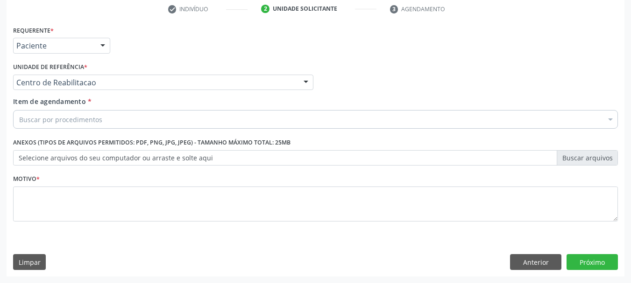
click at [111, 122] on div "Buscar por procedimentos" at bounding box center [315, 119] width 605 height 19
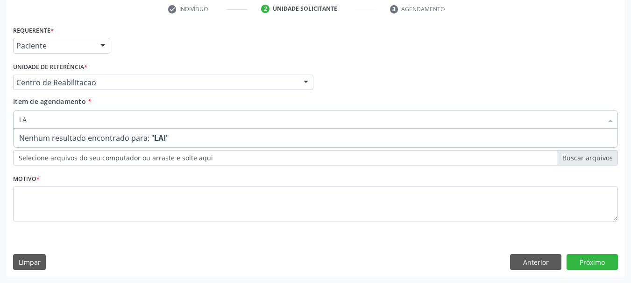
type input "L"
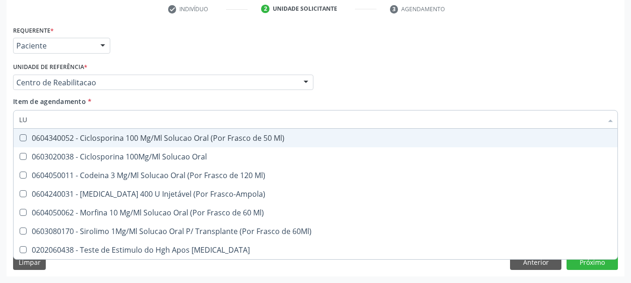
type input "L"
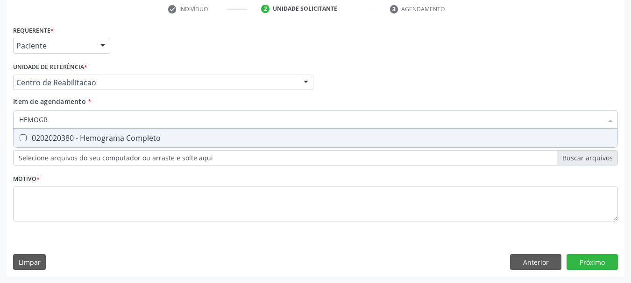
type input "HEMOGRA"
click at [78, 134] on div "0202020380 - Hemograma Completo" at bounding box center [315, 137] width 592 height 7
checkbox Completo "true"
drag, startPoint x: 53, startPoint y: 119, endPoint x: 0, endPoint y: 119, distance: 53.2
click at [0, 119] on div "Acompanhamento Acompanhe a situação das marcações correntes e finalizadas Relat…" at bounding box center [315, 77] width 631 height 411
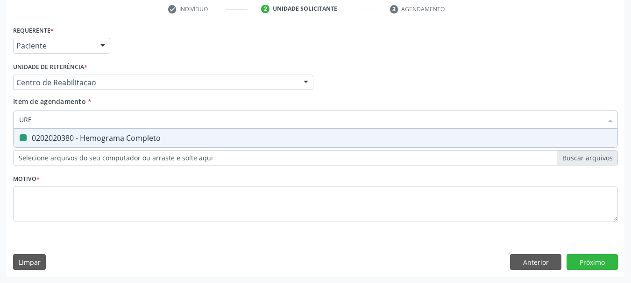
type input "UREI"
checkbox Completo "false"
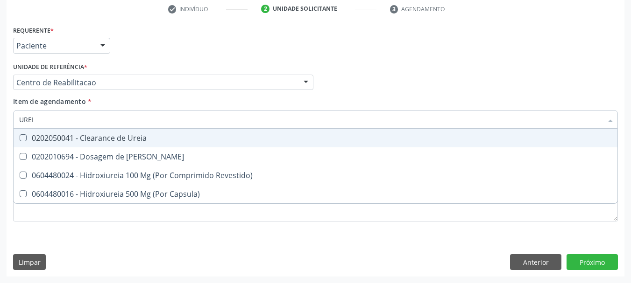
type input "UREIA"
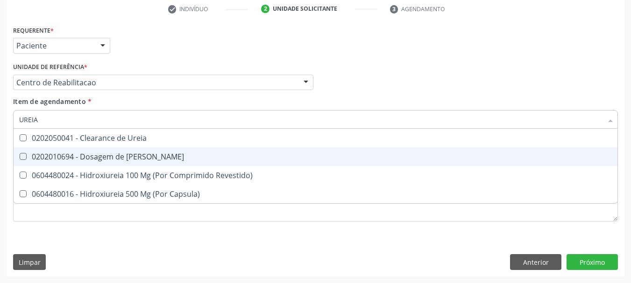
drag, startPoint x: 60, startPoint y: 151, endPoint x: 53, endPoint y: 129, distance: 22.9
click at [55, 137] on ul "Desfazer seleção 0202050041 - Clearance de Ureia 0202010694 - Dosagem de Ureia …" at bounding box center [316, 166] width 604 height 75
click at [39, 158] on div "0202010694 - Dosagem de [PERSON_NAME]" at bounding box center [315, 156] width 592 height 7
checkbox Ureia "true"
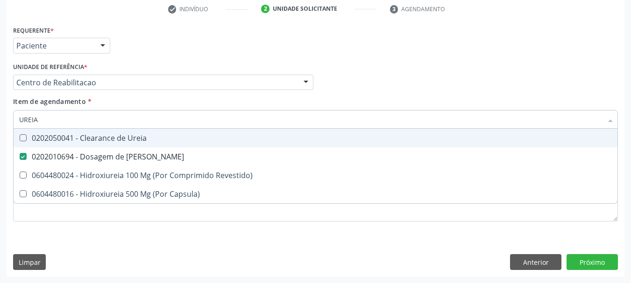
drag, startPoint x: 45, startPoint y: 122, endPoint x: 0, endPoint y: 133, distance: 46.0
click at [0, 130] on div "Acompanhamento Acompanhe a situação das marcações correntes e finalizadas Relat…" at bounding box center [315, 77] width 631 height 411
type input "C"
checkbox Ureia "false"
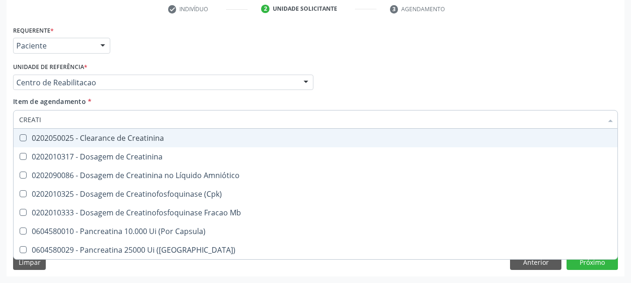
type input "CREATIN"
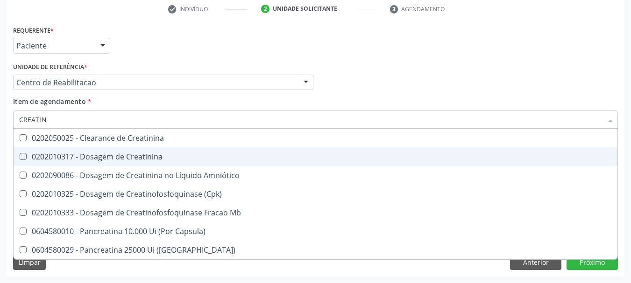
click at [61, 162] on span "0202010317 - Dosagem de Creatinina" at bounding box center [316, 157] width 604 height 19
checkbox Creatinina "true"
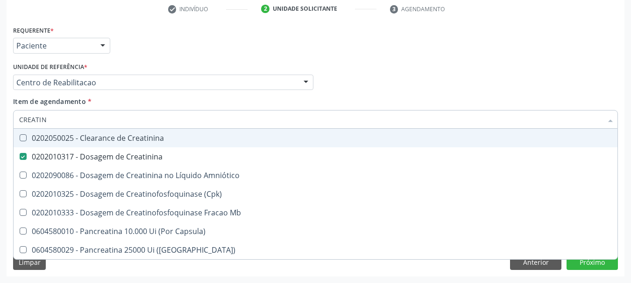
drag, startPoint x: 52, startPoint y: 115, endPoint x: 0, endPoint y: 129, distance: 54.0
click at [0, 129] on div "Acompanhamento Acompanhe a situação das marcações correntes e finalizadas Relat…" at bounding box center [315, 77] width 631 height 411
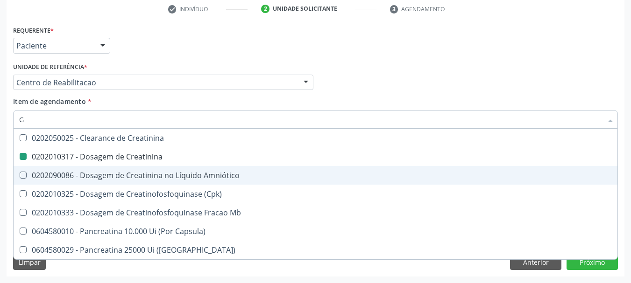
type input "GL"
checkbox Creatinina "false"
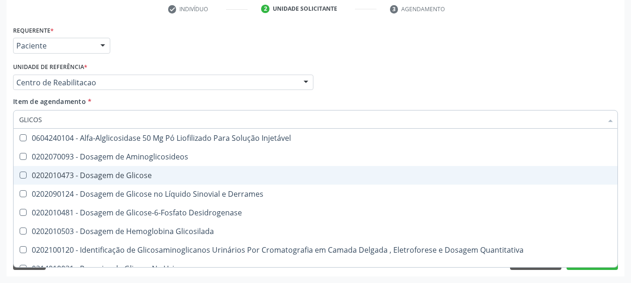
type input "GLICOSE"
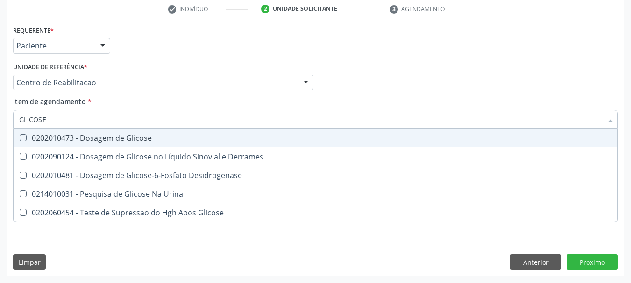
click at [30, 134] on span "0202010473 - Dosagem de Glicose" at bounding box center [316, 138] width 604 height 19
checkbox Glicose "true"
drag, startPoint x: 55, startPoint y: 119, endPoint x: 0, endPoint y: 119, distance: 54.6
click at [0, 119] on div "Acompanhamento Acompanhe a situação das marcações correntes e finalizadas Relat…" at bounding box center [315, 77] width 631 height 411
type input "CO"
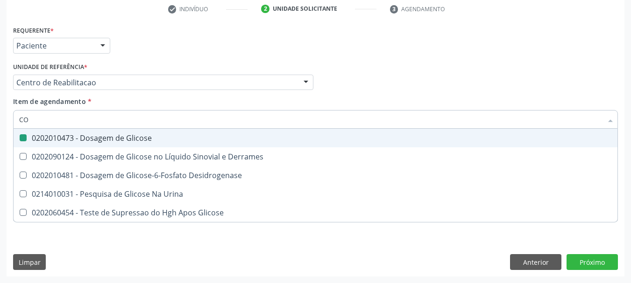
checkbox Glicose "false"
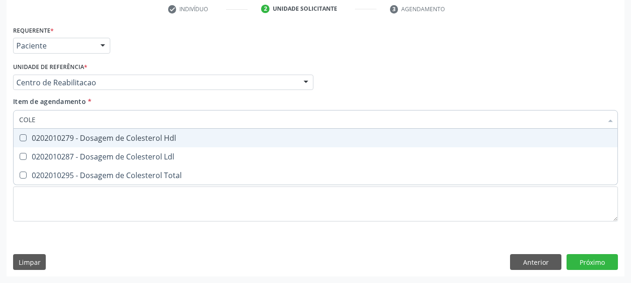
type input "COLES"
click at [28, 139] on div "0202010279 - Dosagem de Colesterol Hdl" at bounding box center [315, 137] width 592 height 7
checkbox Hdl "true"
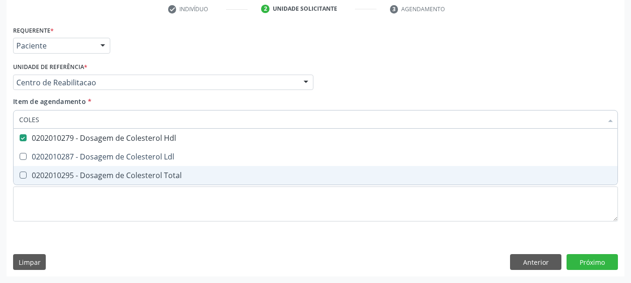
click at [20, 179] on div at bounding box center [17, 175] width 7 height 7
checkbox Total "true"
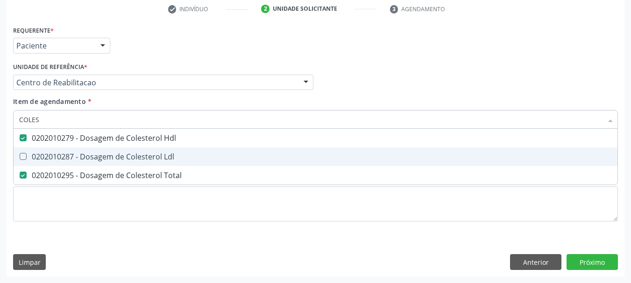
click at [20, 162] on span "0202010287 - Dosagem de Colesterol Ldl" at bounding box center [316, 157] width 604 height 19
checkbox Ldl "true"
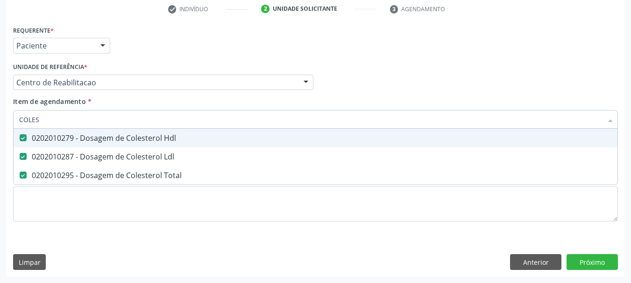
drag, startPoint x: 44, startPoint y: 115, endPoint x: 3, endPoint y: 120, distance: 41.5
click at [3, 120] on div "Acompanhamento Acompanhe a situação das marcações correntes e finalizadas Relat…" at bounding box center [315, 77] width 631 height 411
type input "TR"
checkbox Hdl "false"
checkbox Ldl "false"
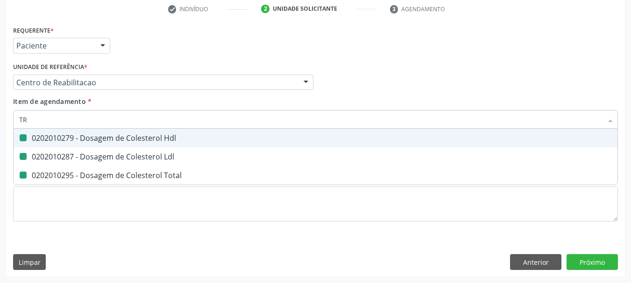
checkbox Total "false"
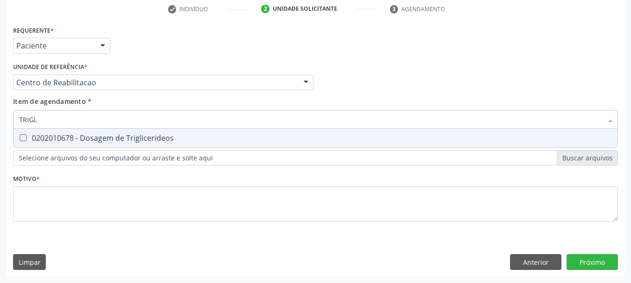
type input "TRIGLI"
drag, startPoint x: 91, startPoint y: 138, endPoint x: 82, endPoint y: 127, distance: 13.9
click at [90, 134] on div "0202010678 - Dosagem de Triglicerideos" at bounding box center [315, 137] width 592 height 7
checkbox Triglicerideos "true"
drag, startPoint x: 55, startPoint y: 123, endPoint x: 0, endPoint y: 134, distance: 56.0
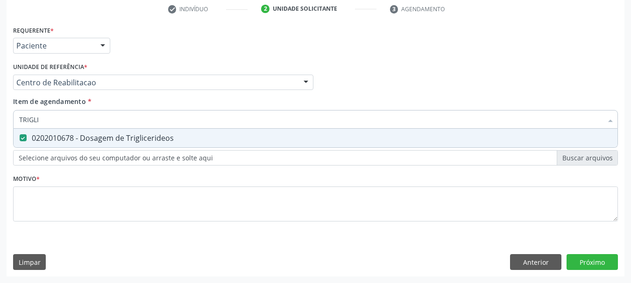
click at [0, 134] on div "Acompanhamento Acompanhe a situação das marcações correntes e finalizadas Relat…" at bounding box center [315, 77] width 631 height 411
type input "A"
checkbox Triglicerideos "false"
type input "ACIDO UR"
click at [28, 132] on span "0202010120 - Dosagem de Acido Urico" at bounding box center [316, 138] width 604 height 19
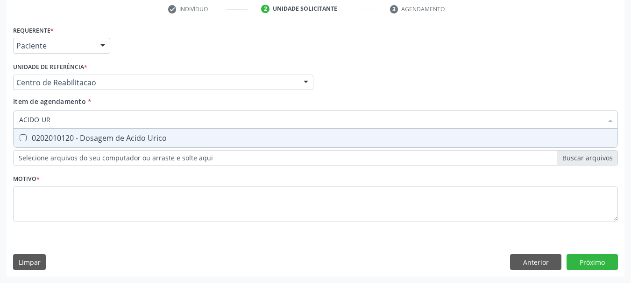
checkbox Urico "true"
drag, startPoint x: 54, startPoint y: 122, endPoint x: 0, endPoint y: 103, distance: 57.6
click at [0, 103] on div "Acompanhamento Acompanhe a situação das marcações correntes e finalizadas Relat…" at bounding box center [315, 77] width 631 height 411
type input "URI"
checkbox Urico "false"
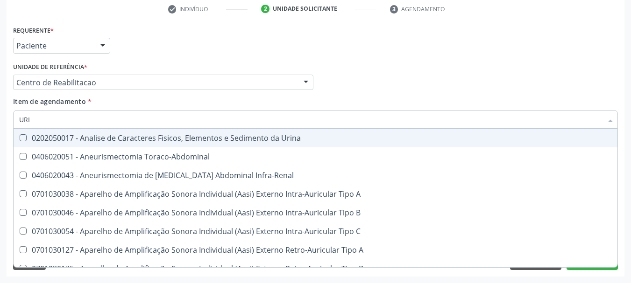
type input "URIN"
checkbox Urico "false"
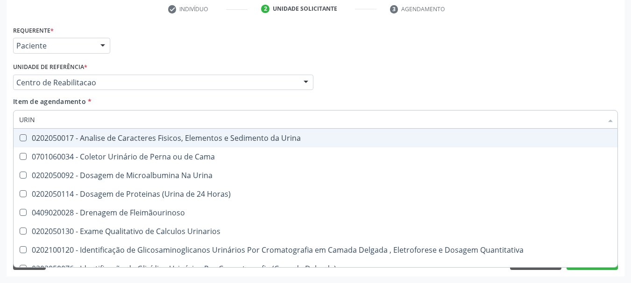
type input "URINA"
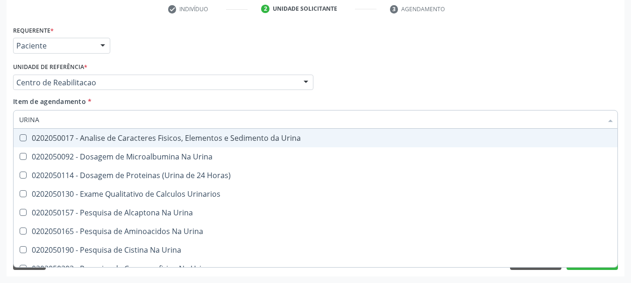
click at [20, 131] on span "0202050017 - Analise de Caracteres Fisicos, Elementos e Sedimento da Urina" at bounding box center [316, 138] width 604 height 19
checkbox Urina "true"
drag, startPoint x: 40, startPoint y: 120, endPoint x: 0, endPoint y: 128, distance: 40.4
click at [0, 128] on div "Acompanhamento Acompanhe a situação das marcações correntes e finalizadas Relat…" at bounding box center [315, 77] width 631 height 411
type input "C"
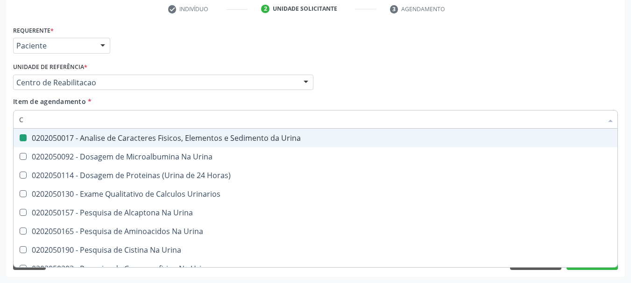
checkbox Urina "false"
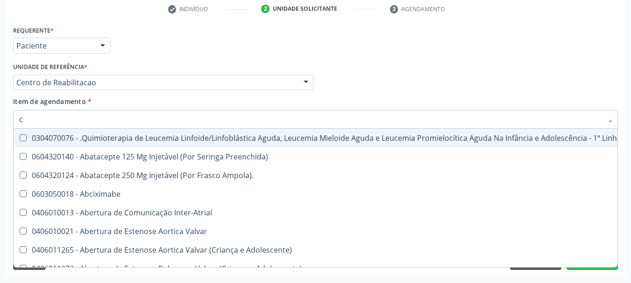
type input "CU"
checkbox Urina "false"
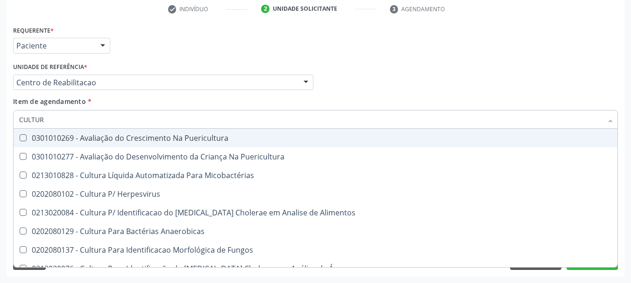
type input "CULTURA"
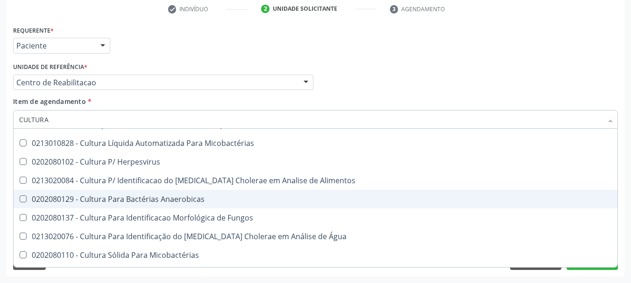
scroll to position [47, 0]
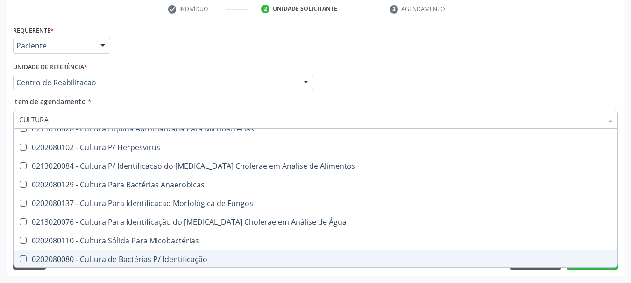
click at [183, 256] on div "0202080080 - Cultura de Bactérias P/ Identificação" at bounding box center [315, 259] width 592 height 7
checkbox Identificação "true"
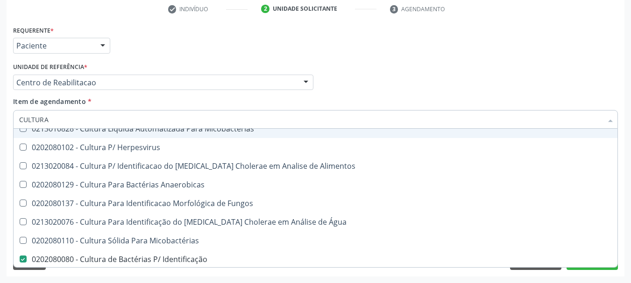
drag, startPoint x: 56, startPoint y: 122, endPoint x: 15, endPoint y: 126, distance: 40.8
click at [53, 123] on input "CULTURA" at bounding box center [310, 119] width 583 height 19
click at [10, 126] on div "Requerente * Paciente Profissional de Saúde Paciente Nenhum resultado encontrad…" at bounding box center [316, 149] width 618 height 253
drag, startPoint x: 43, startPoint y: 117, endPoint x: 13, endPoint y: 119, distance: 30.4
click at [13, 119] on div "CULTURA" at bounding box center [315, 119] width 605 height 19
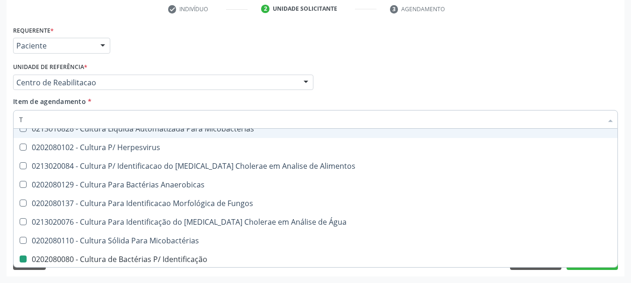
type input "TS"
checkbox Identificação "false"
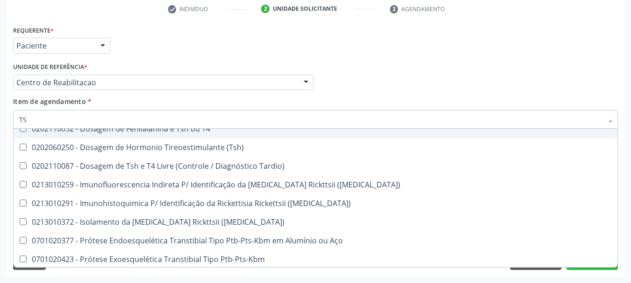
type input "TSH"
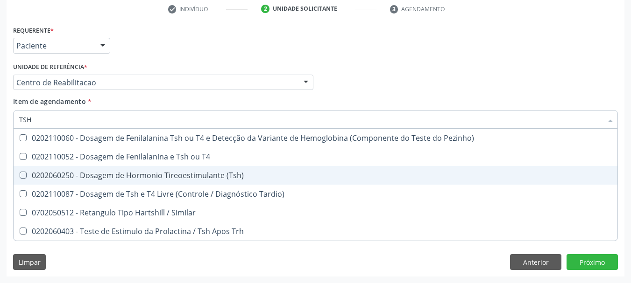
click at [45, 179] on div "0202060250 - Dosagem de Hormonio Tireoestimulante (Tsh)" at bounding box center [315, 175] width 592 height 7
checkbox \(Tsh\) "true"
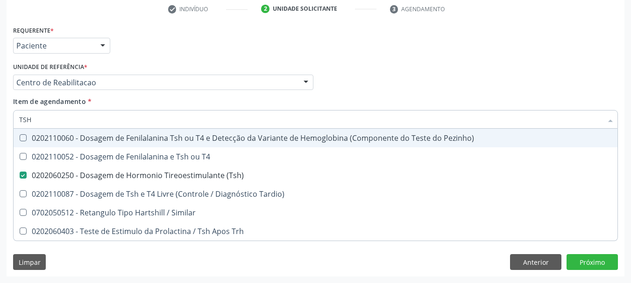
drag, startPoint x: 32, startPoint y: 120, endPoint x: 0, endPoint y: 118, distance: 32.3
click at [0, 118] on div "Acompanhamento Acompanhe a situação das marcações correntes e finalizadas Relat…" at bounding box center [315, 77] width 631 height 411
type input "T4"
checkbox \(Tsh\) "false"
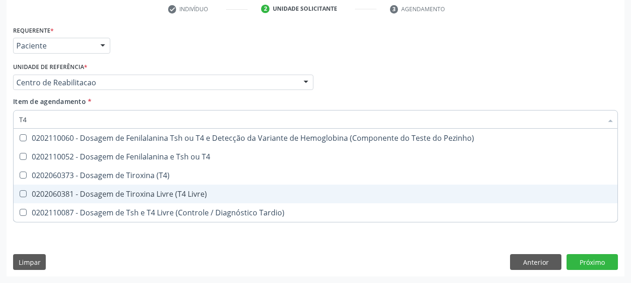
click at [48, 191] on div "0202060381 - Dosagem de Tiroxina Livre (T4 Livre)" at bounding box center [315, 193] width 592 height 7
checkbox Livre\) "true"
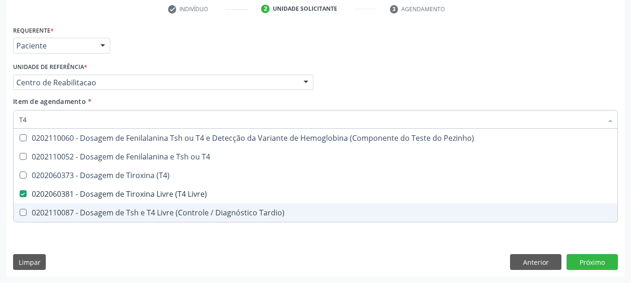
click at [56, 245] on div "Requerente * Paciente Profissional de Saúde Paciente Nenhum resultado encontrad…" at bounding box center [316, 149] width 618 height 253
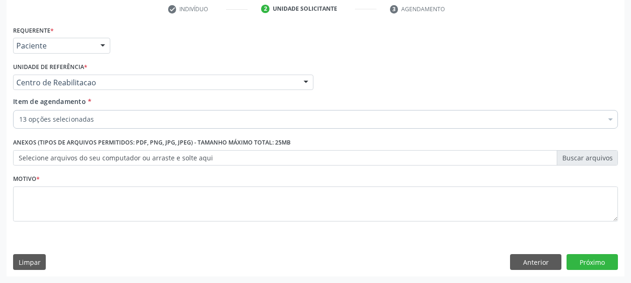
checkbox Completo "true"
checkbox Ureia "true"
checkbox Glicose "true"
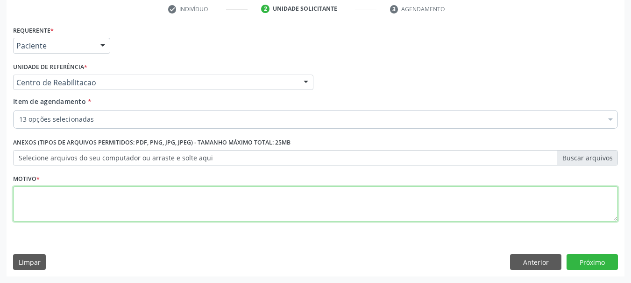
click at [68, 199] on textarea at bounding box center [315, 204] width 605 height 35
type textarea "."
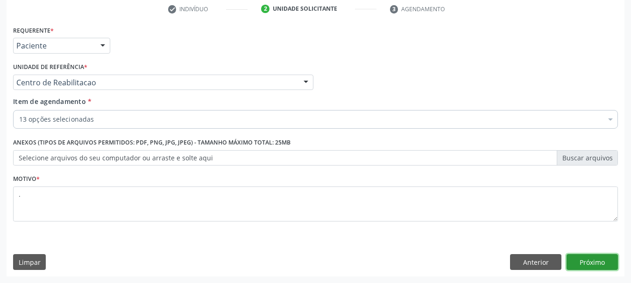
click at [600, 256] on button "Próximo" at bounding box center [591, 262] width 51 height 16
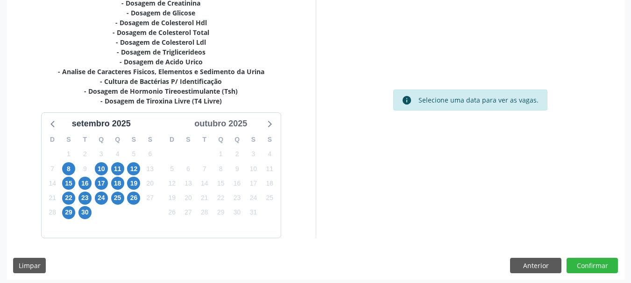
scroll to position [240, 0]
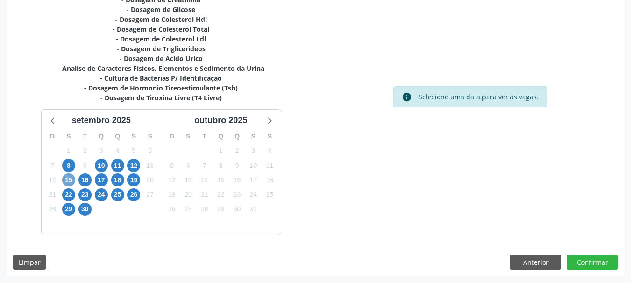
click at [69, 181] on span "15" at bounding box center [68, 180] width 13 height 13
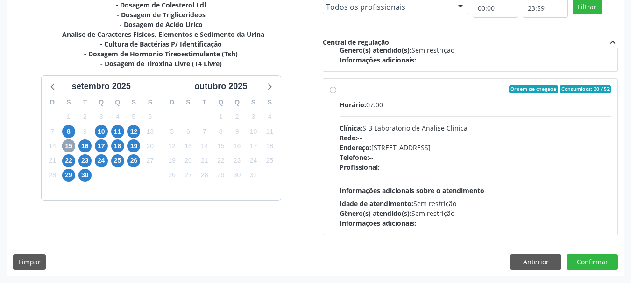
scroll to position [147, 0]
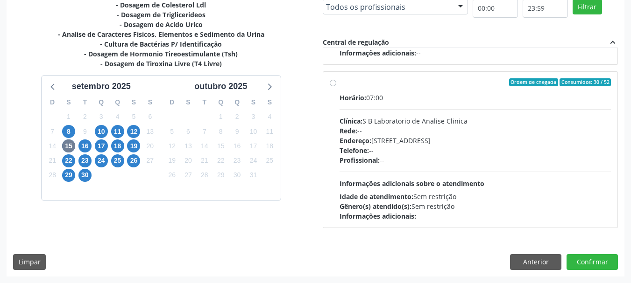
click at [416, 148] on div "Telefone: --" at bounding box center [475, 151] width 272 height 10
click at [336, 87] on input "Ordem de chegada Consumidos: 30 / 52 Horário: 07:00 Clínica: S B Laboratorio de…" at bounding box center [333, 82] width 7 height 8
radio input "true"
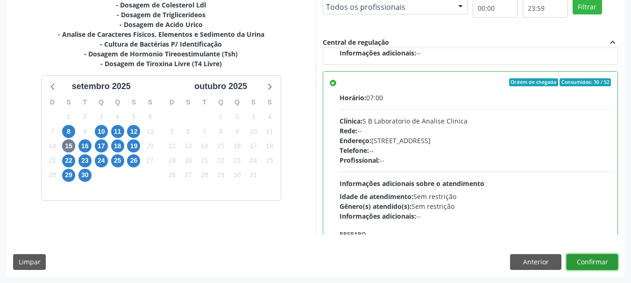
click at [584, 264] on button "Confirmar" at bounding box center [591, 262] width 51 height 16
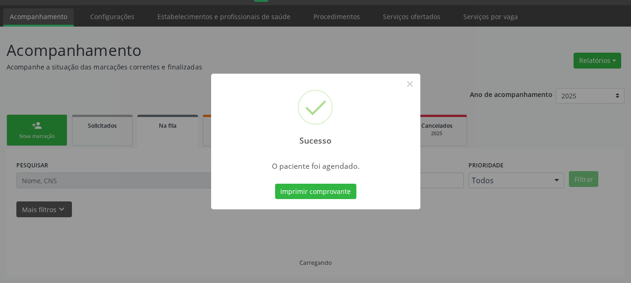
scroll to position [25, 0]
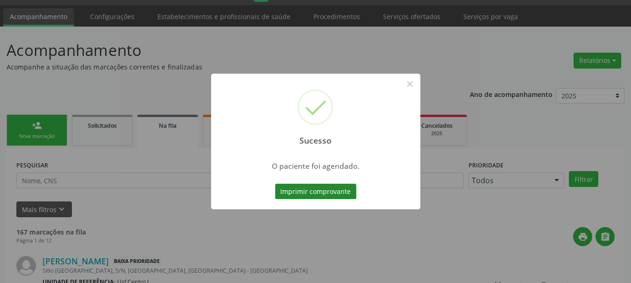
click at [322, 190] on button "Imprimir comprovante" at bounding box center [315, 192] width 81 height 16
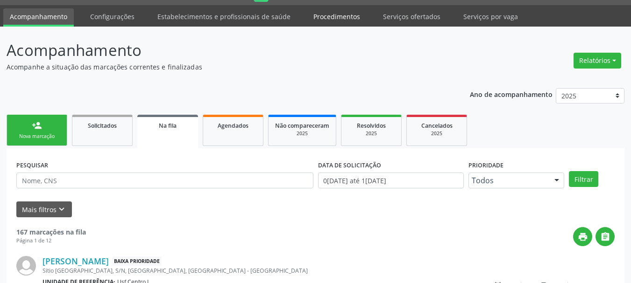
click at [344, 16] on link "Procedimentos" at bounding box center [337, 16] width 60 height 16
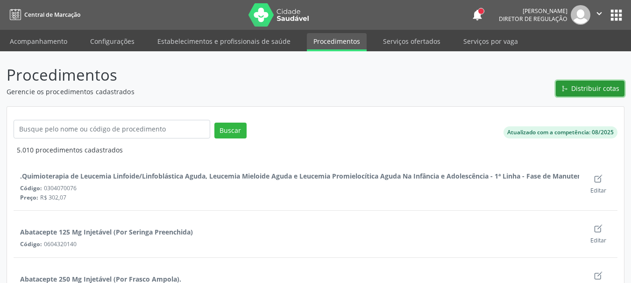
click at [580, 91] on span "Distribuir cotas" at bounding box center [595, 89] width 48 height 10
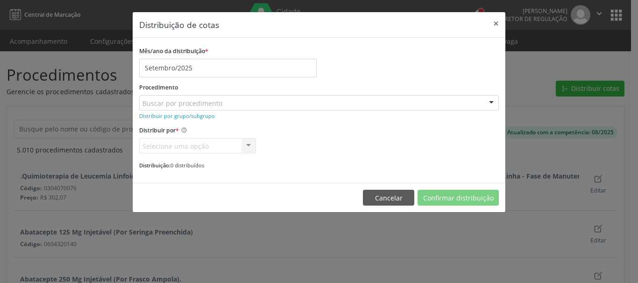
click at [246, 104] on div "Buscar por procedimento" at bounding box center [318, 103] width 359 height 16
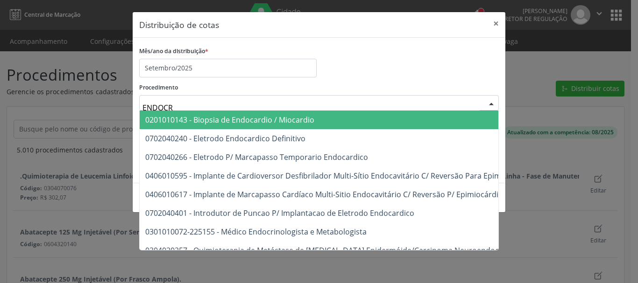
type input "ENDOCRI"
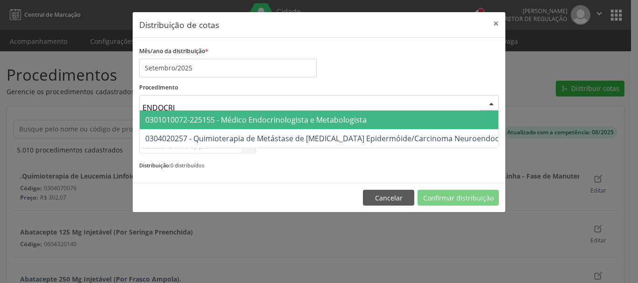
click at [254, 123] on span "0301010072-225155 - Médico Endocrinologista e Metabologista" at bounding box center [255, 120] width 221 height 10
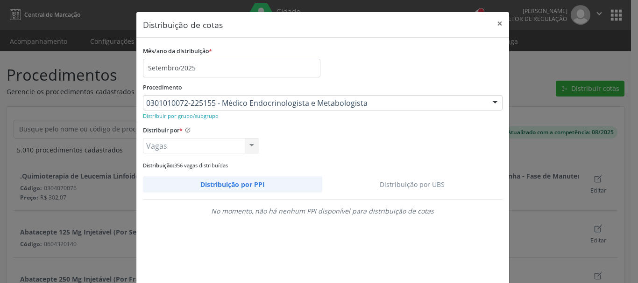
click at [444, 177] on link "Distribuição por UBS" at bounding box center [412, 184] width 180 height 16
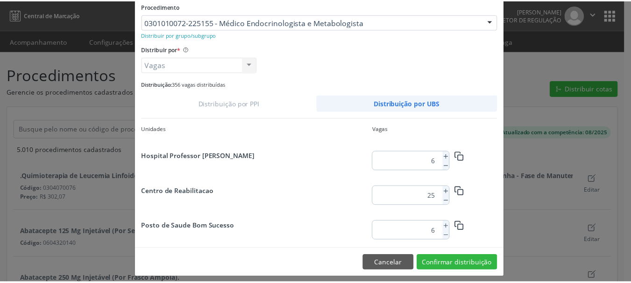
scroll to position [88, 0]
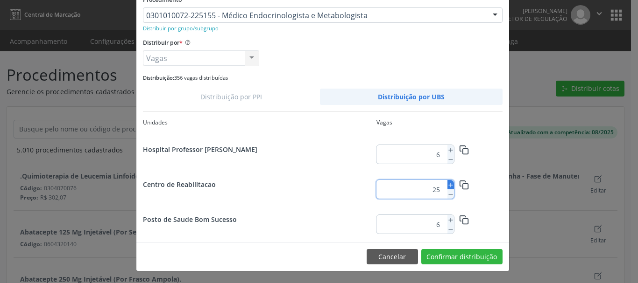
click at [447, 185] on icon at bounding box center [450, 185] width 7 height 7
type input "27"
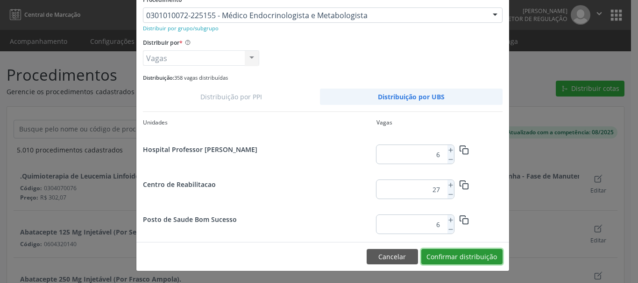
click at [442, 254] on button "Confirmar distribuição" at bounding box center [461, 257] width 81 height 16
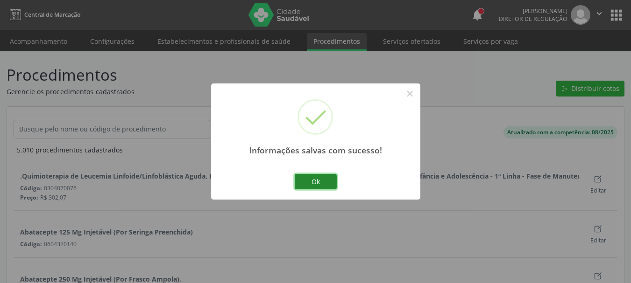
click at [330, 181] on button "Ok" at bounding box center [316, 182] width 42 height 16
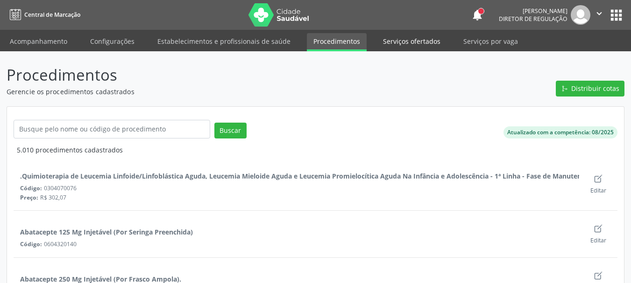
click at [412, 41] on link "Serviços ofertados" at bounding box center [411, 41] width 70 height 16
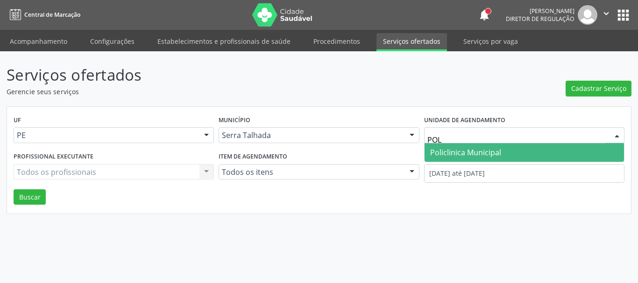
type input "POLI"
click at [473, 153] on span "Policlinica Municipal" at bounding box center [465, 153] width 71 height 10
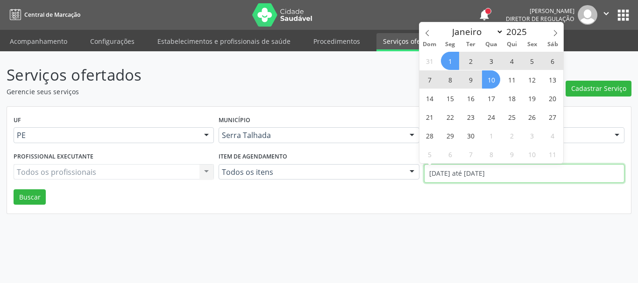
click at [471, 167] on input "[DATE] até [DATE]" at bounding box center [524, 173] width 200 height 19
click at [427, 33] on icon at bounding box center [427, 33] width 7 height 7
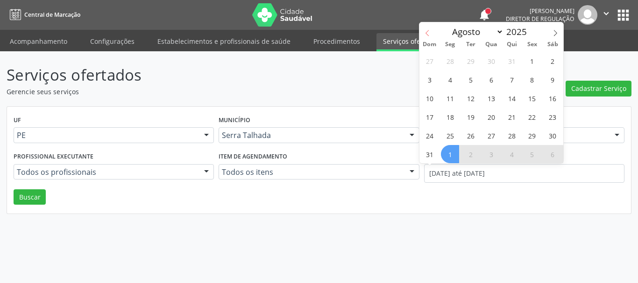
click at [427, 33] on icon at bounding box center [427, 33] width 7 height 7
select select "6"
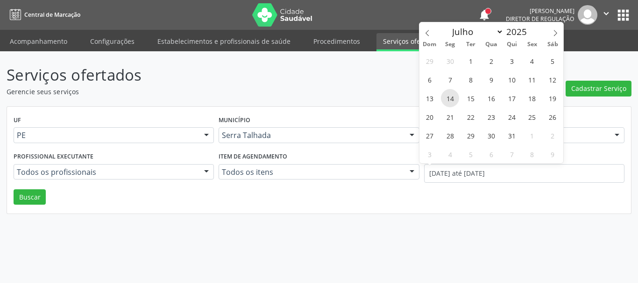
click at [451, 106] on span "14" at bounding box center [450, 98] width 18 height 18
type input "1[DATE]"
click at [555, 34] on icon at bounding box center [555, 33] width 7 height 7
select select "8"
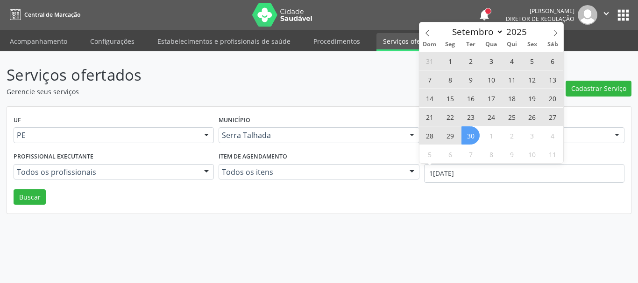
click at [468, 138] on span "30" at bounding box center [470, 136] width 18 height 18
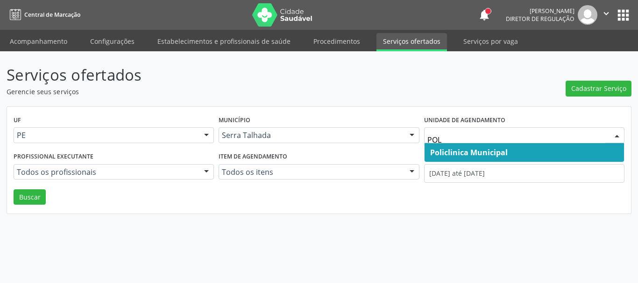
click at [455, 148] on span "Policlinica Municipal" at bounding box center [468, 153] width 77 height 10
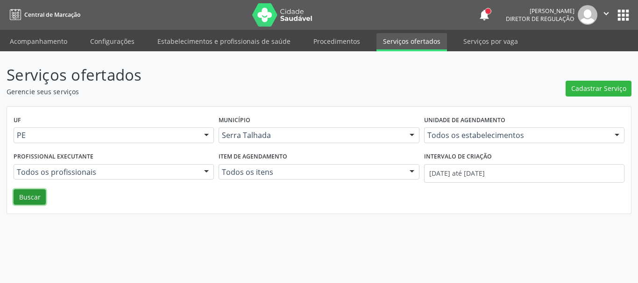
click at [15, 200] on button "Buscar" at bounding box center [30, 198] width 32 height 16
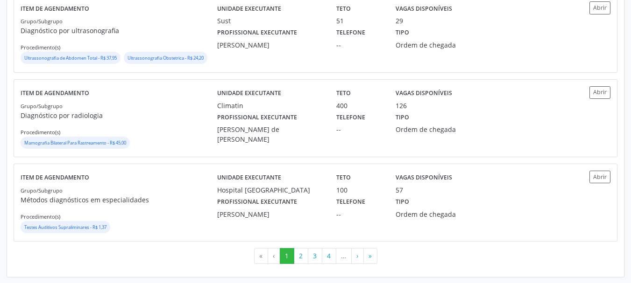
scroll to position [1290, 0]
click at [304, 254] on button "2" at bounding box center [301, 255] width 14 height 16
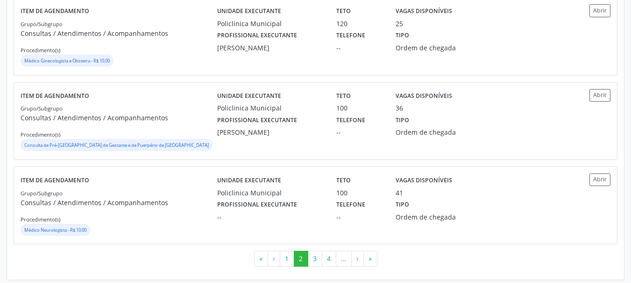
scroll to position [1399, 0]
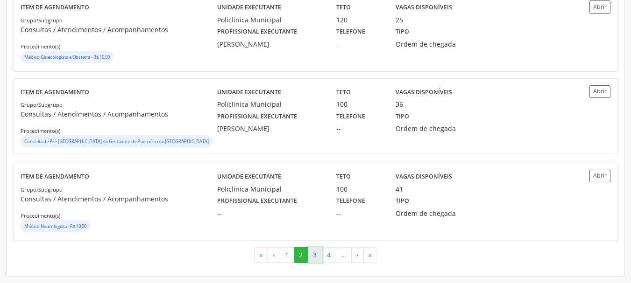
click at [319, 262] on button "3" at bounding box center [315, 255] width 14 height 16
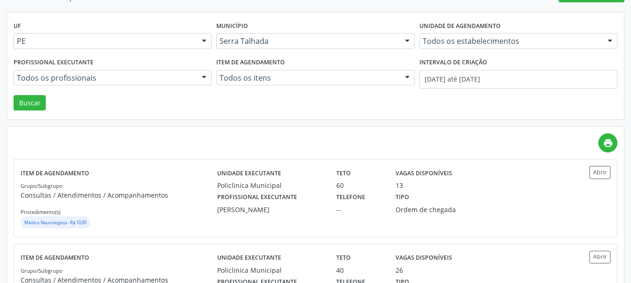
scroll to position [0, 0]
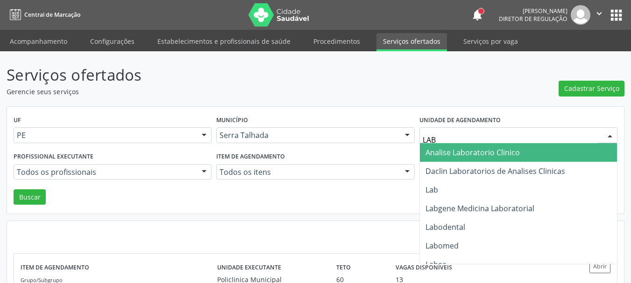
type input "LABG"
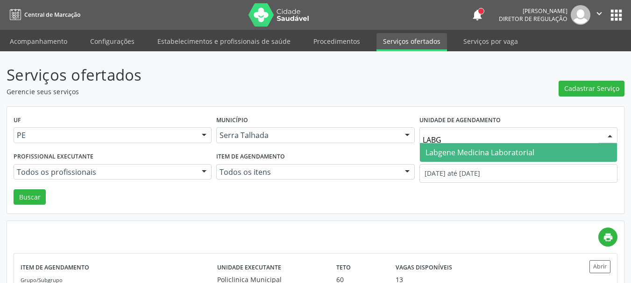
click at [460, 153] on span "Labgene Medicina Laboratorial" at bounding box center [479, 153] width 109 height 10
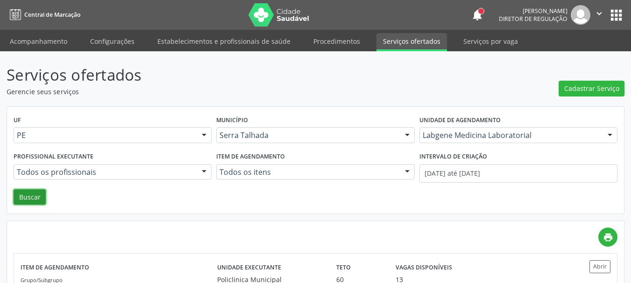
click at [40, 200] on button "Buscar" at bounding box center [30, 198] width 32 height 16
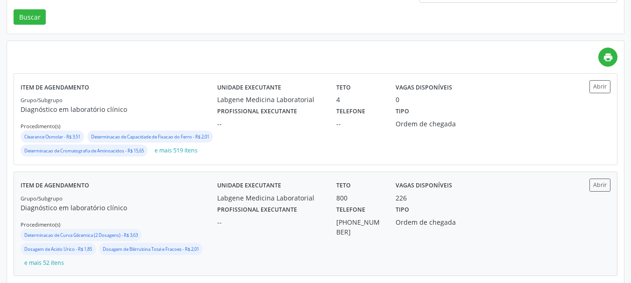
scroll to position [187, 0]
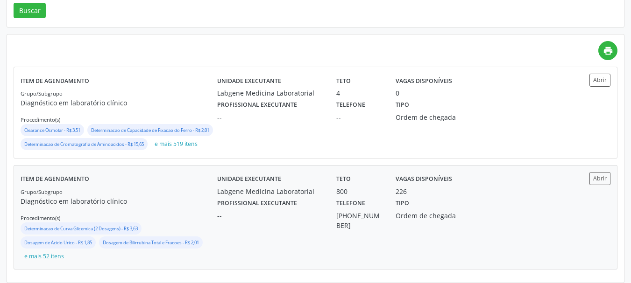
click at [198, 198] on div "Item de agendamento Grupo/Subgrupo Diagnóstico em laboratório clínico Procedime…" at bounding box center [119, 217] width 197 height 91
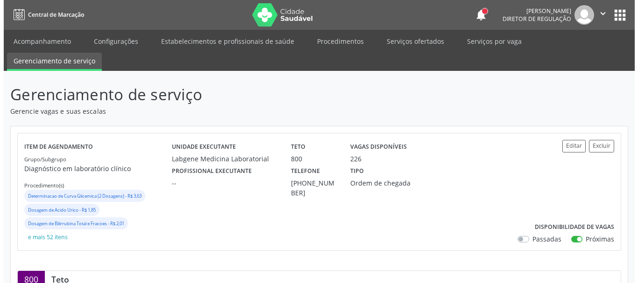
scroll to position [47, 0]
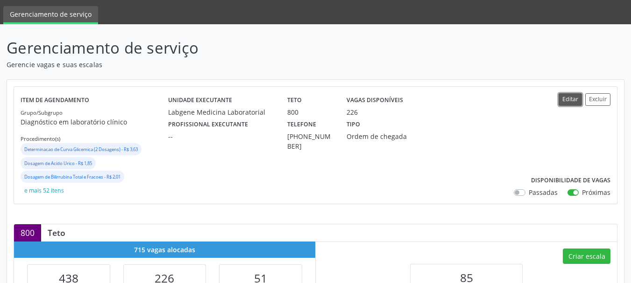
click at [566, 99] on button "Editar" at bounding box center [569, 99] width 23 height 13
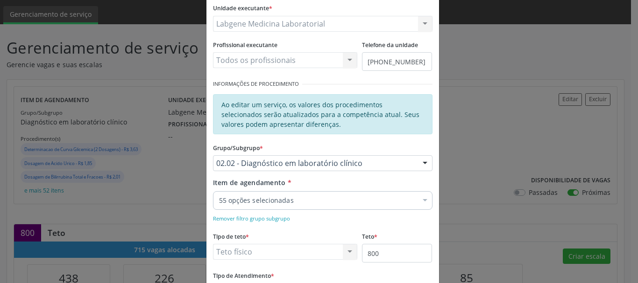
scroll to position [93, 0]
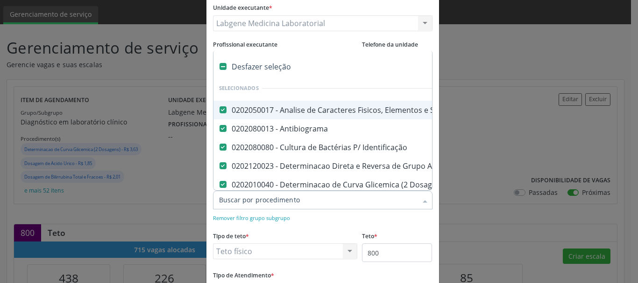
type input "P"
checkbox Fosforo "false"
checkbox Gt\) "false"
checkbox Glicose "false"
checkbox Hcg\) "false"
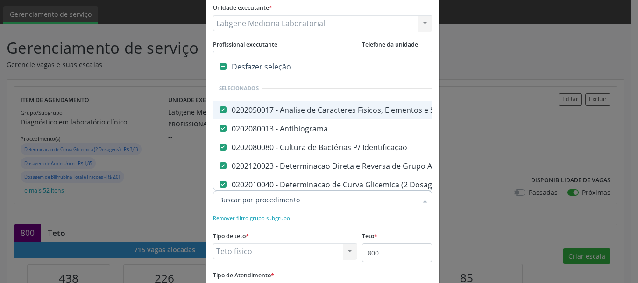
checkbox Glicosilada "false"
checkbox \(Tsh\) "false"
checkbox Magnesio "false"
checkbox Urina "false"
checkbox Potassio "false"
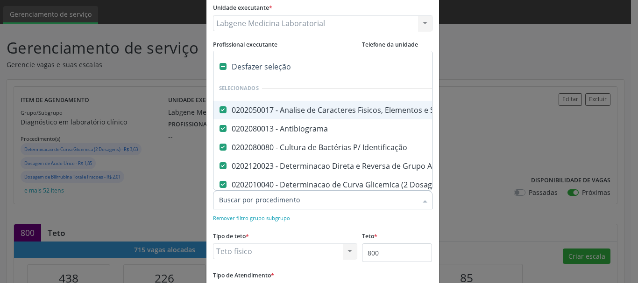
checkbox Prolactina "false"
checkbox Reativa "false"
checkbox Sodio "false"
checkbox \(T4\) "false"
checkbox Livre\) "false"
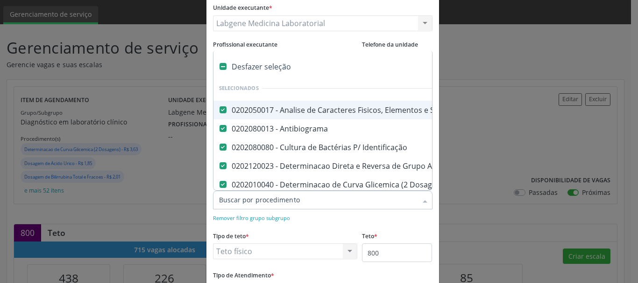
checkbox \(Tgo\) "false"
checkbox \(Tgp\) "false"
checkbox Triglicerideos "false"
checkbox \(T3\) "false"
checkbox Ureia "false"
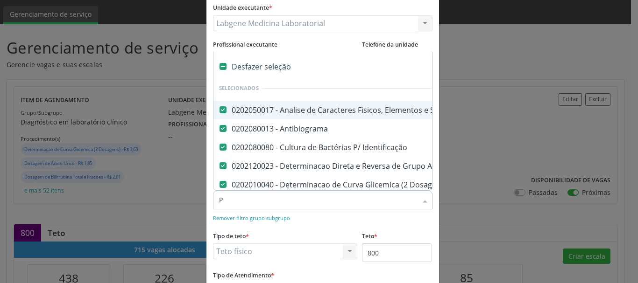
checkbox B12 "false"
checkbox Hemoglobina "false"
checkbox Completo "false"
checkbox Antinucleo "false"
checkbox Anticitomegalovirus "false"
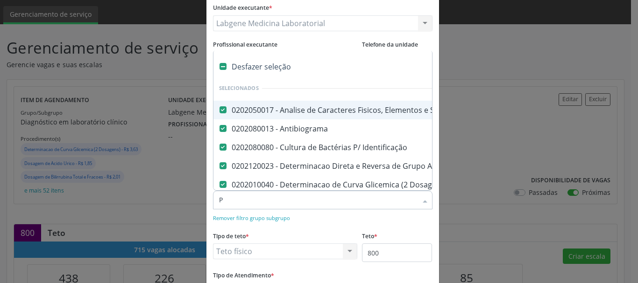
checkbox Antitoxoplasma "false"
checkbox Rubeola "false"
checkbox Anticitomegalovirus "false"
checkbox Antitoxoplasma "false"
checkbox Rubeola "false"
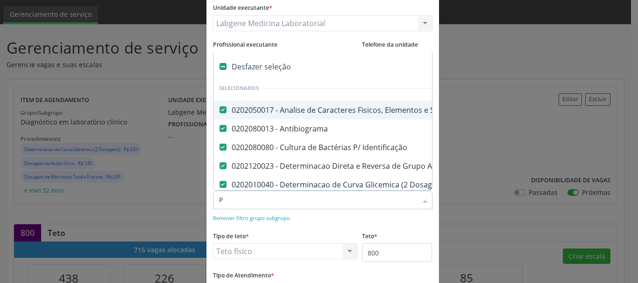
checkbox Fraco\) "false"
checkbox Parasitas "false"
checkbox Fezes "false"
checkbox \(Tia\) "false"
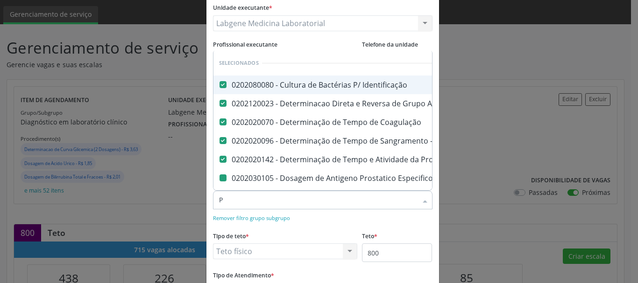
type input "PR"
checkbox \(Psa\) "false"
checkbox Potassio "false"
checkbox Prolactina "false"
checkbox Reativa "false"
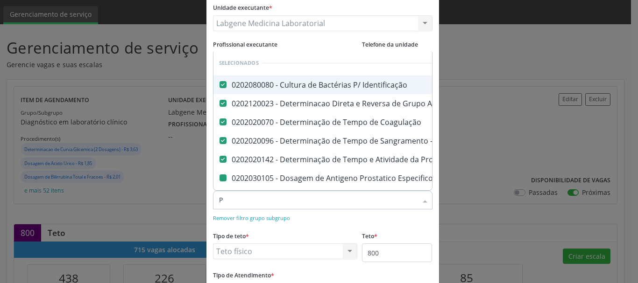
checkbox \(Tgp\) "false"
checkbox Completo "false"
checkbox Antinucleo "false"
checkbox Anticitomegalovirus "false"
checkbox Antitoxoplasma "false"
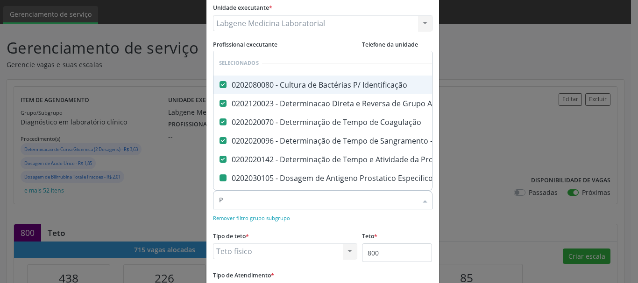
checkbox Rubeola "false"
checkbox Anticitomegalovirus "false"
checkbox Antitoxoplasma "false"
checkbox Rubeola "false"
checkbox Fraco\) "false"
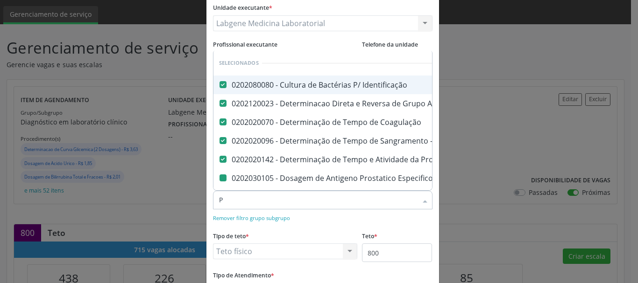
checkbox Parasitas "false"
checkbox Fezes "false"
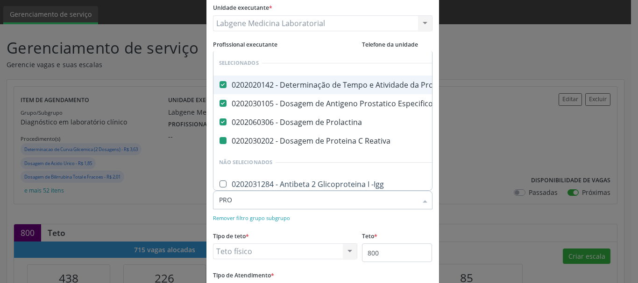
type input "PROT"
checkbox Reativa "false"
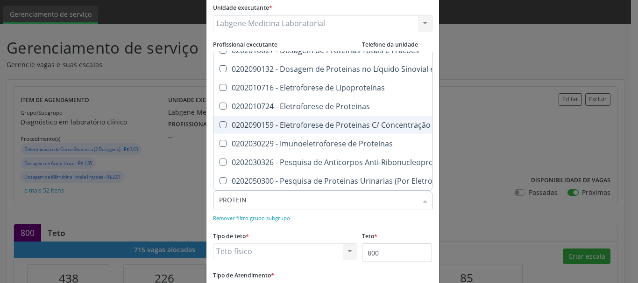
scroll to position [234, 0]
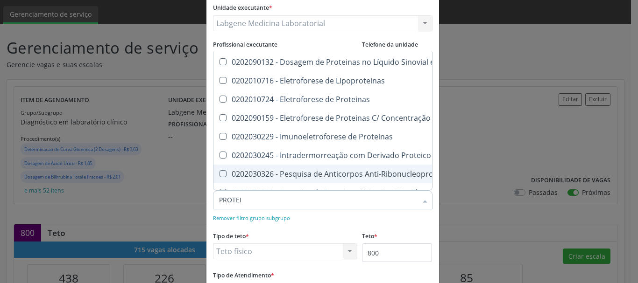
type input "PROTE"
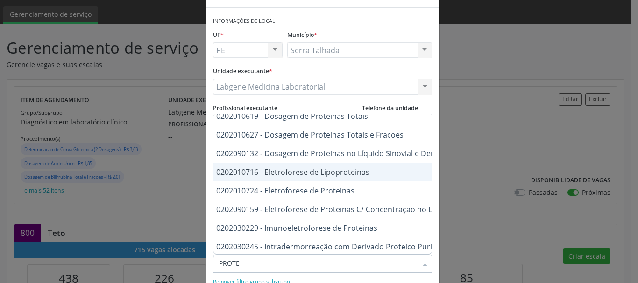
scroll to position [197, 15]
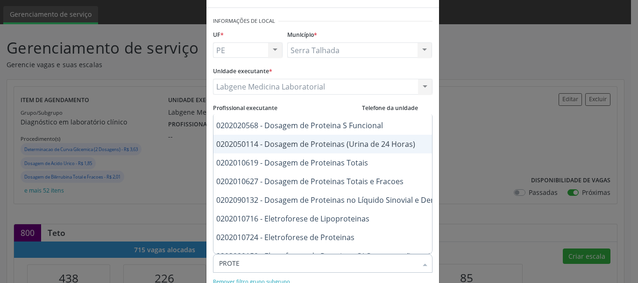
click at [270, 147] on div "0202050114 - Dosagem de Proteinas (Urina de 24 Horas)" at bounding box center [339, 144] width 270 height 7
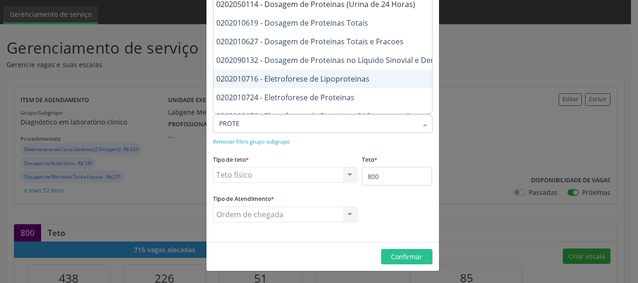
scroll to position [150, 15]
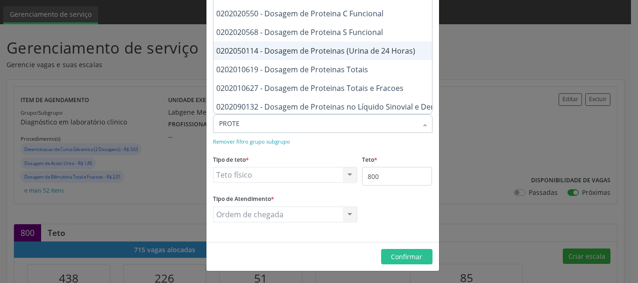
click at [387, 57] on span "0202050114 - Dosagem de Proteinas (Urina de 24 Horas)" at bounding box center [338, 51] width 281 height 19
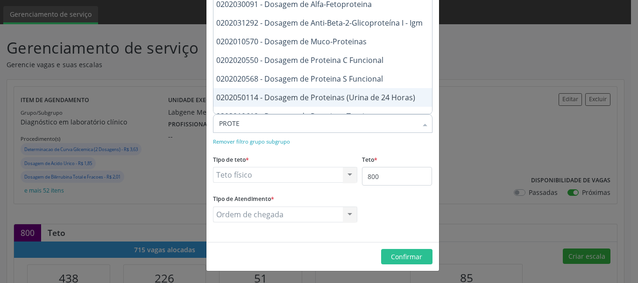
click at [377, 96] on div "0202050114 - Dosagem de Proteinas (Urina de 24 Horas)" at bounding box center [339, 97] width 270 height 7
checkbox Horas\) "true"
click at [394, 255] on span "Confirmar" at bounding box center [406, 257] width 31 height 9
checkbox Reativa "true"
checkbox Alfa-Fetoproteina "true"
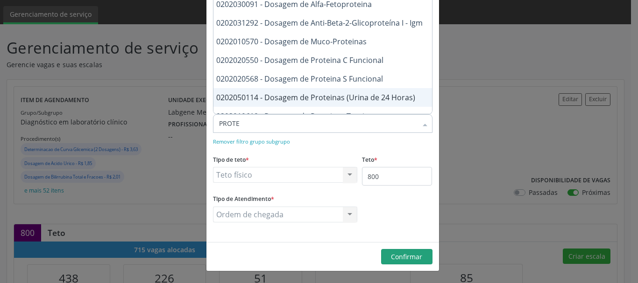
checkbox Igm "true"
checkbox Muco-Proteinas "true"
checkbox Funcional "true"
checkbox Totais "true"
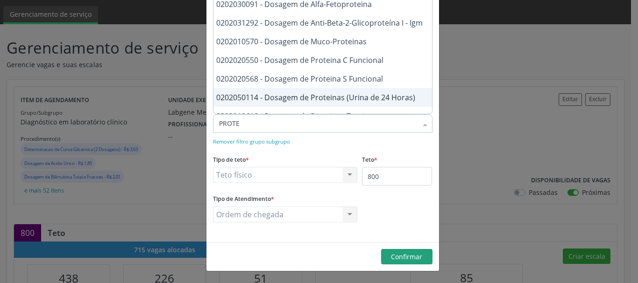
checkbox Fracoes "true"
checkbox Derrames "true"
checkbox Lipoproteinas "true"
checkbox Proteinas "true"
checkbox Liquor "true"
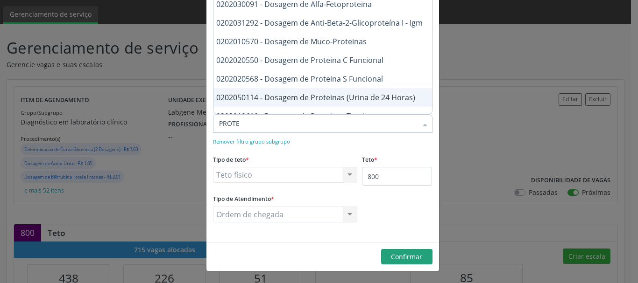
checkbox Proteinas "true"
checkbox -Igg "true"
checkbox Acida "true"
checkbox \(Ppd\) "true"
checkbox \(Rnp\) "true"
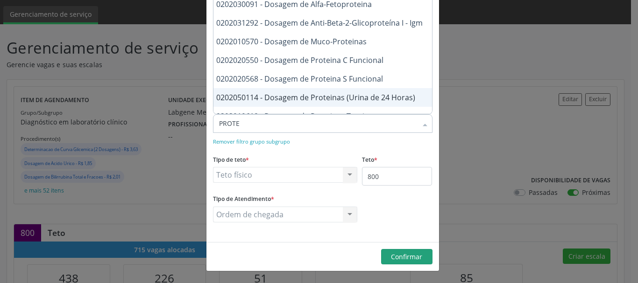
checkbox Eletroforese\) "true"
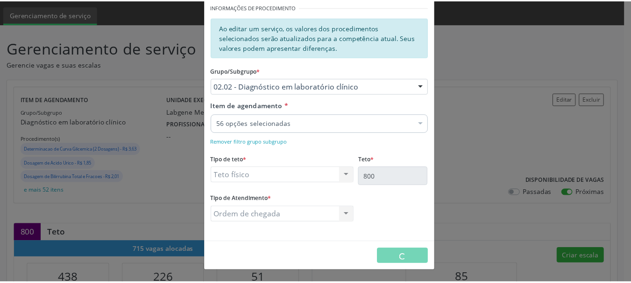
scroll to position [0, 0]
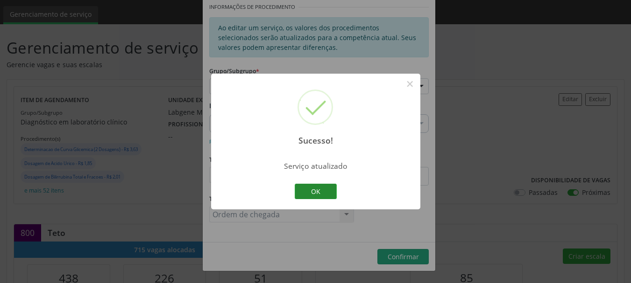
click at [315, 190] on button "OK" at bounding box center [316, 192] width 42 height 16
